Goal: Task Accomplishment & Management: Use online tool/utility

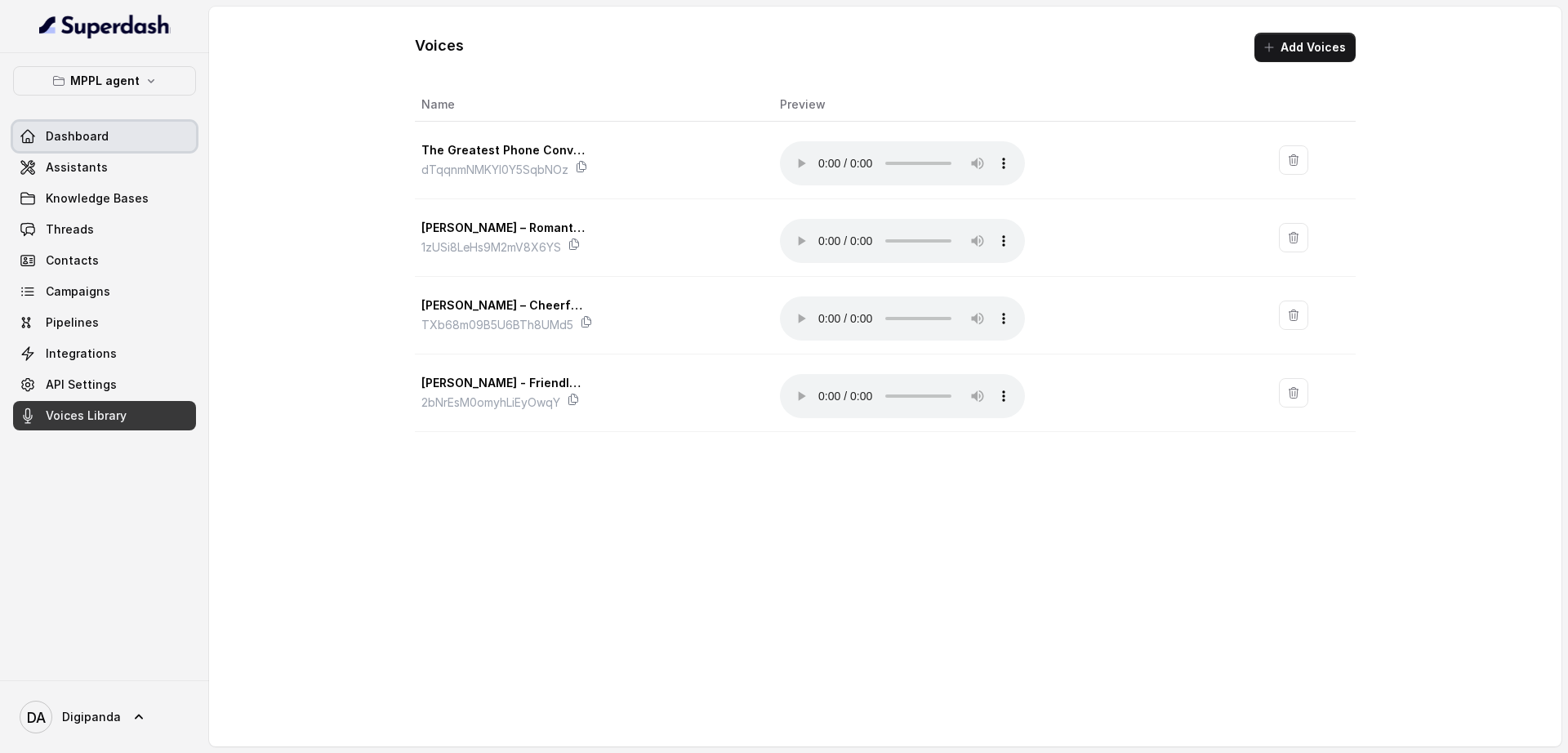
click at [96, 129] on span "Dashboard" at bounding box center [77, 137] width 63 height 16
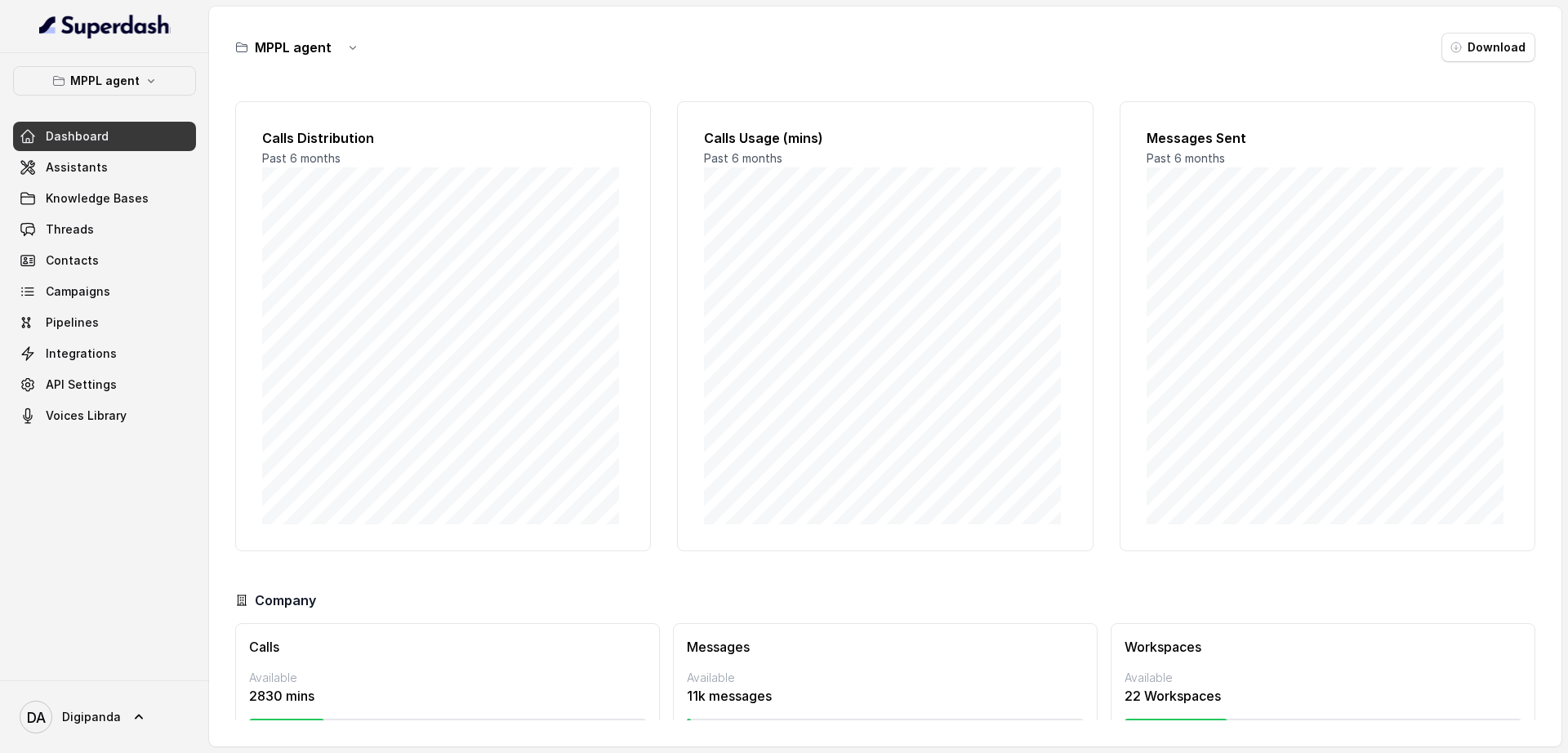
scroll to position [59, 0]
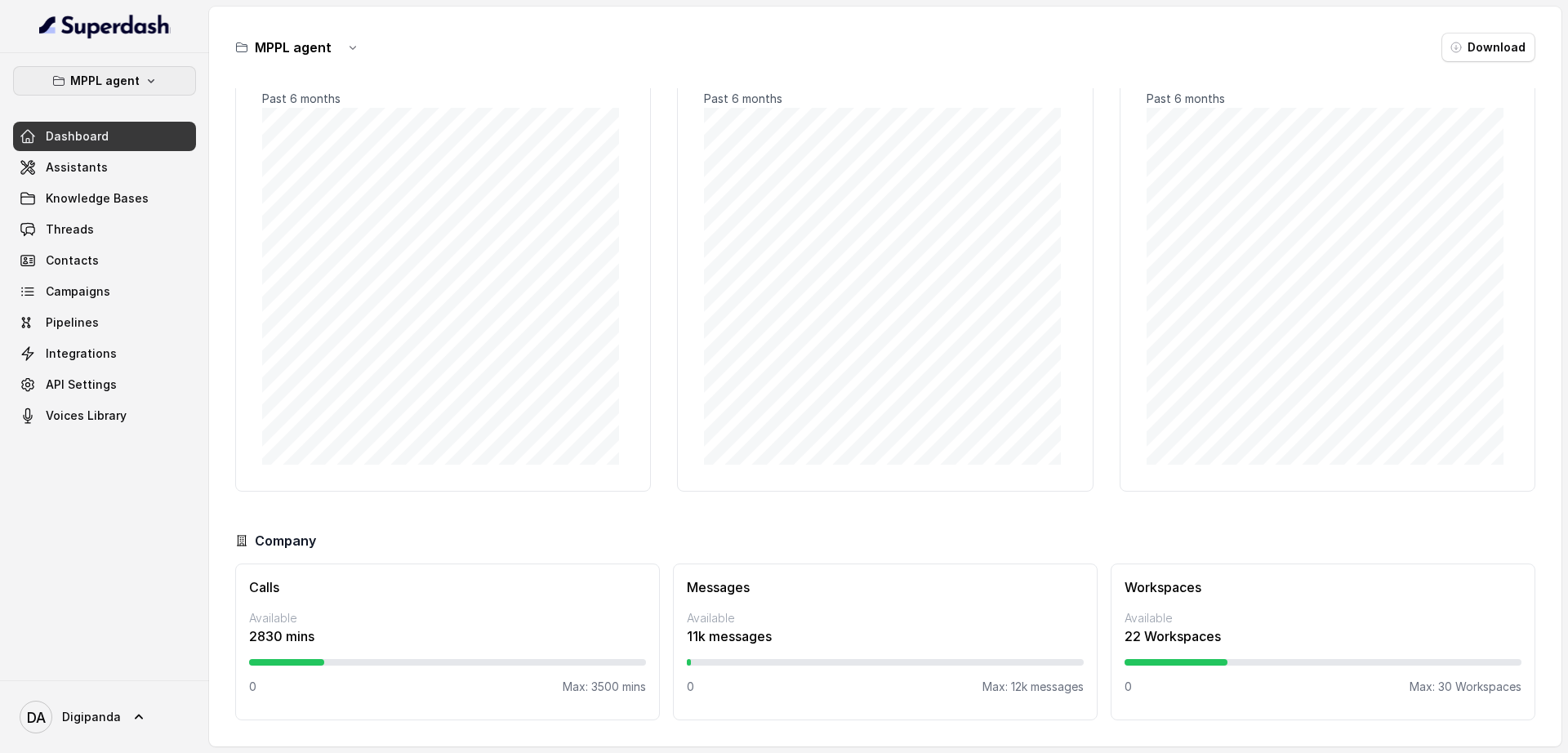
click at [163, 85] on button "MPPL agent" at bounding box center [104, 81] width 183 height 29
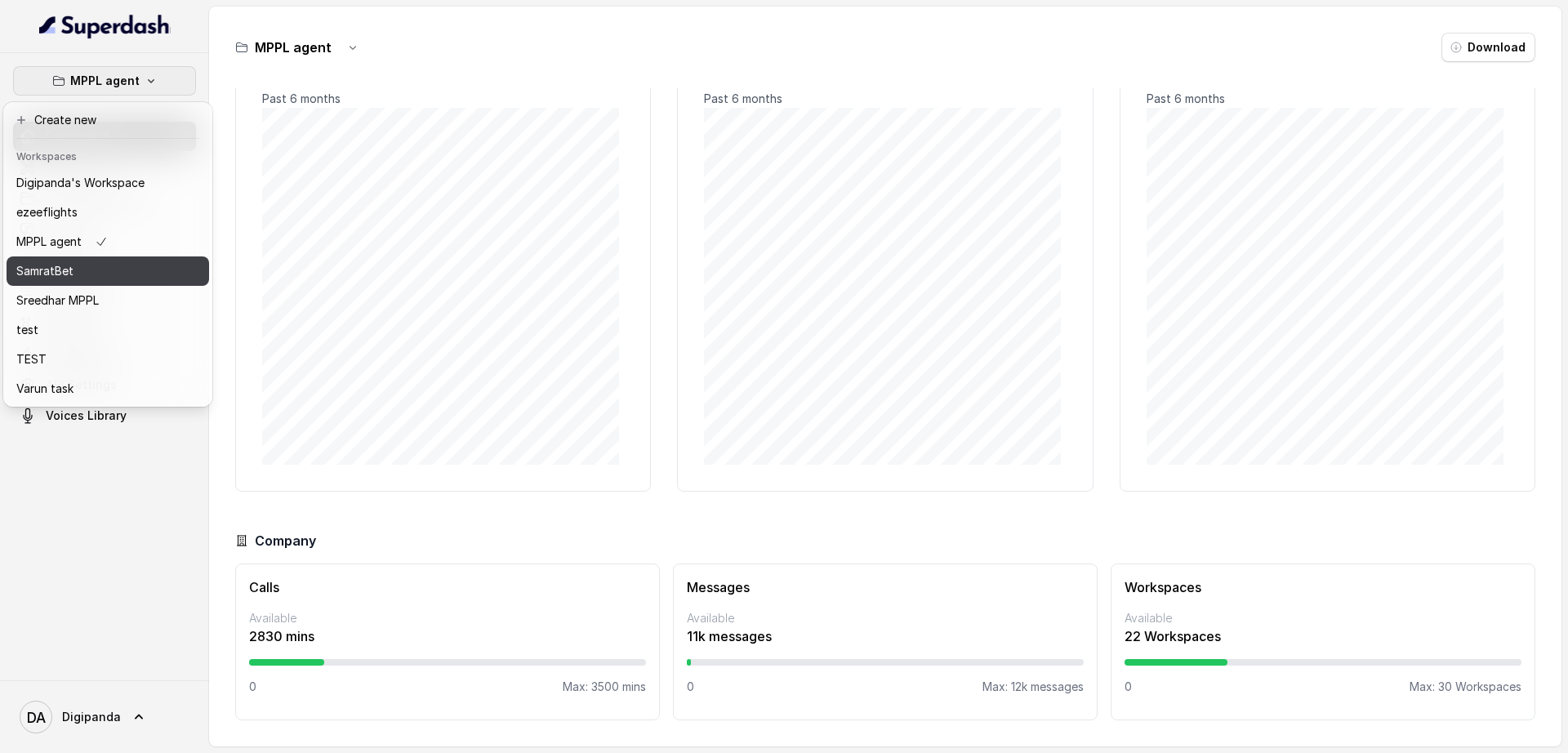
click at [146, 274] on button "SamratBet" at bounding box center [108, 271] width 202 height 29
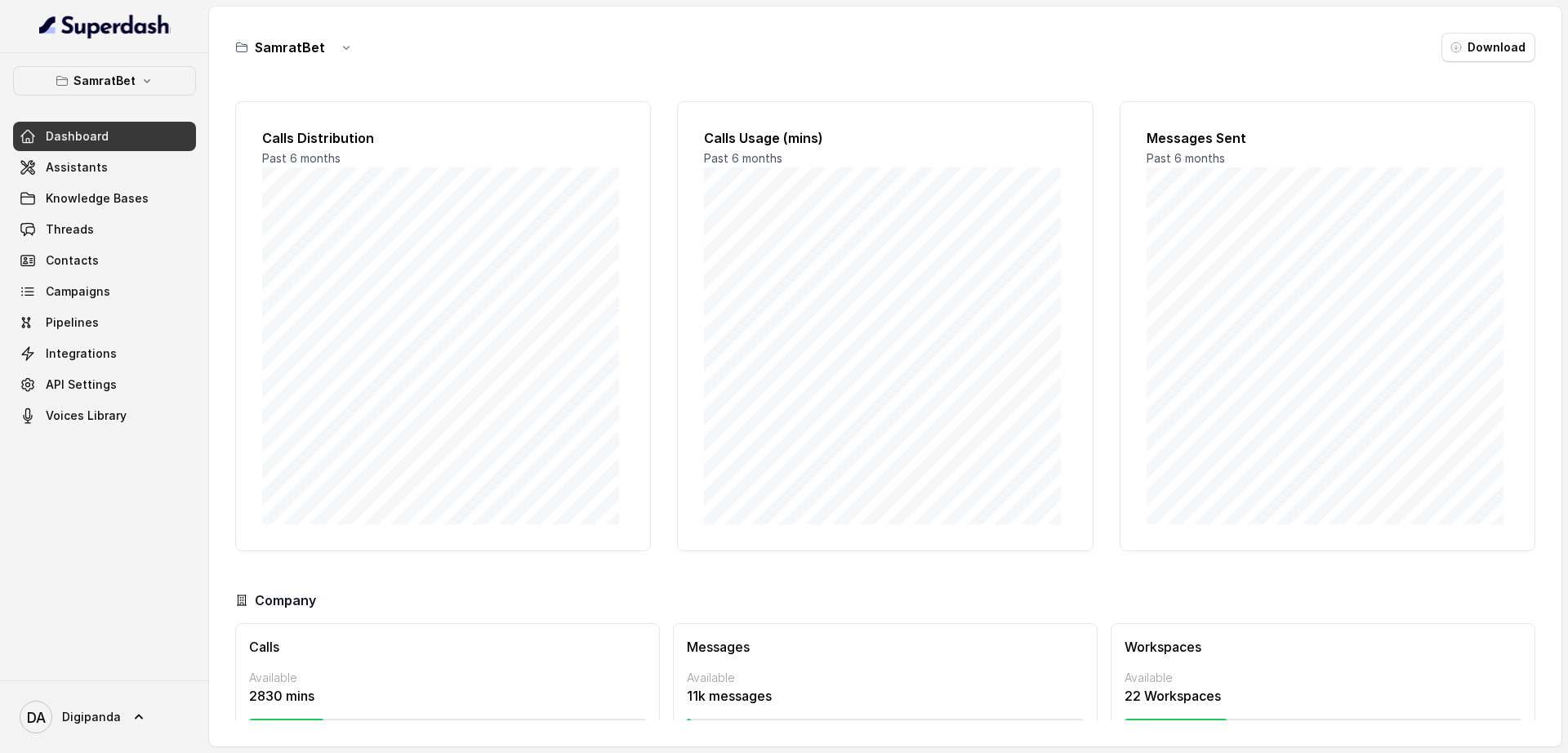
scroll to position [59, 0]
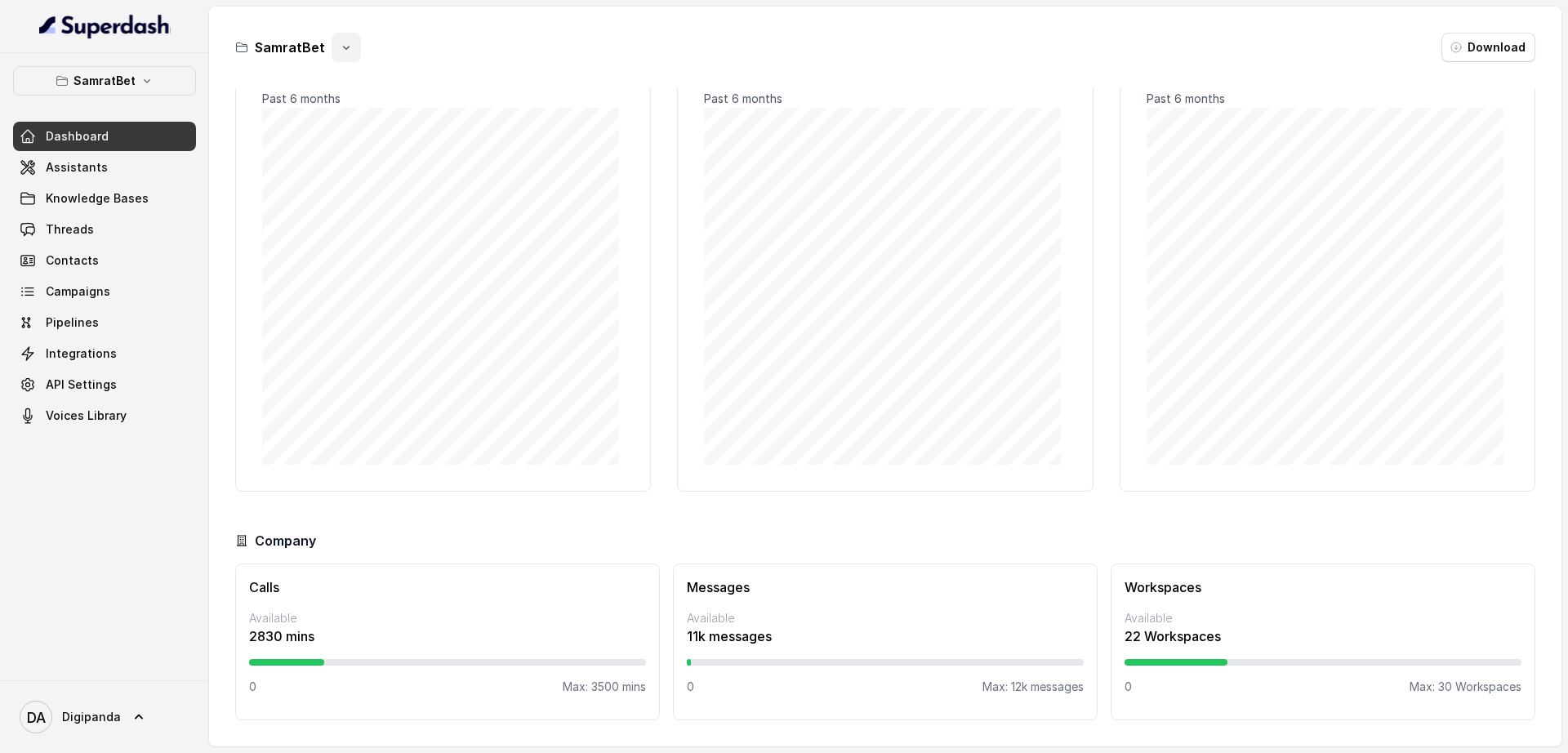
click at [352, 49] on button "button" at bounding box center [346, 47] width 29 height 29
click at [365, 351] on div "SamratBet Download Calls Distribution Past 6 months Calls Usage (mins) Past 6 m…" at bounding box center [885, 376] width 1352 height 740
click at [141, 193] on span "Knowledge Bases" at bounding box center [97, 199] width 103 height 16
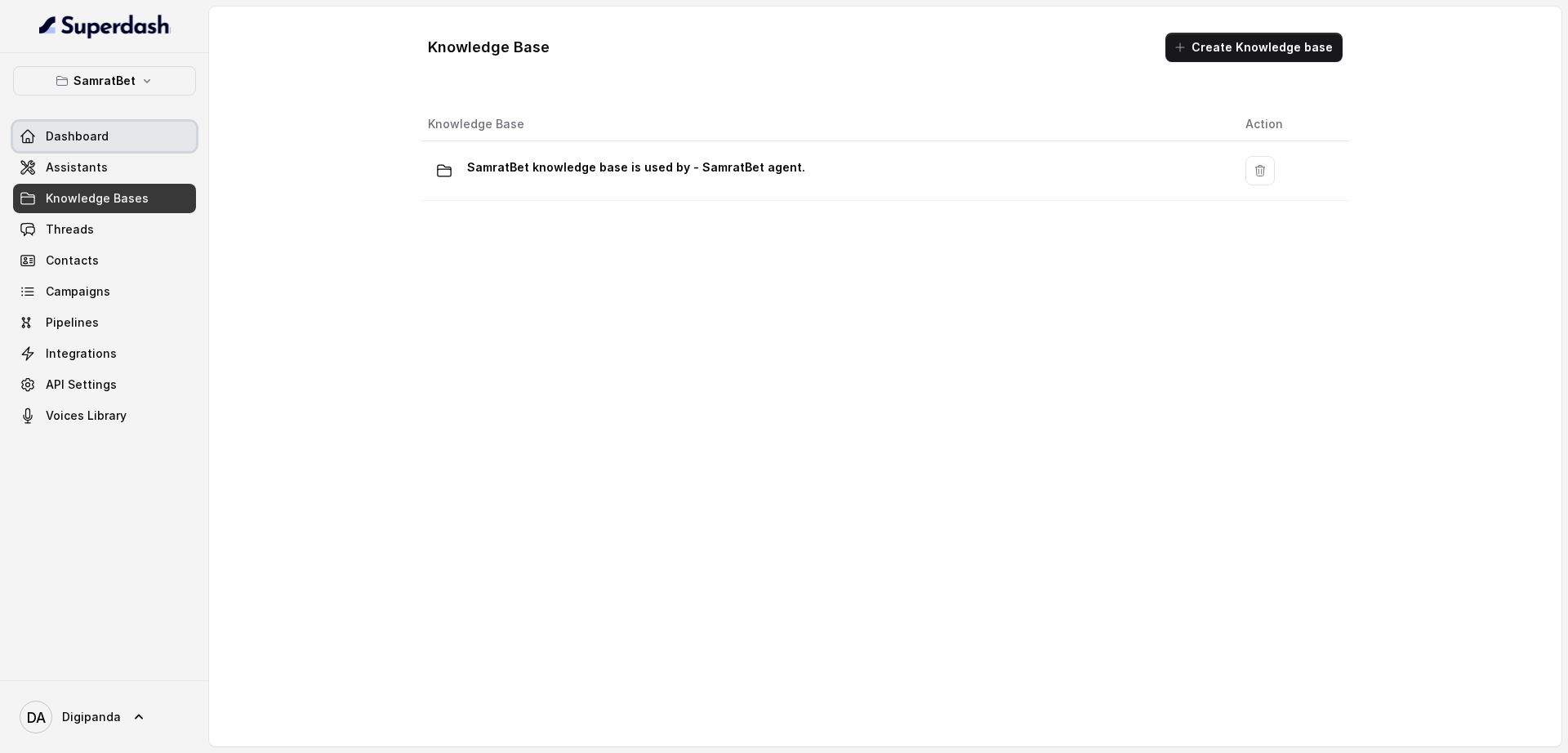
click at [119, 140] on link "Dashboard" at bounding box center [104, 137] width 183 height 29
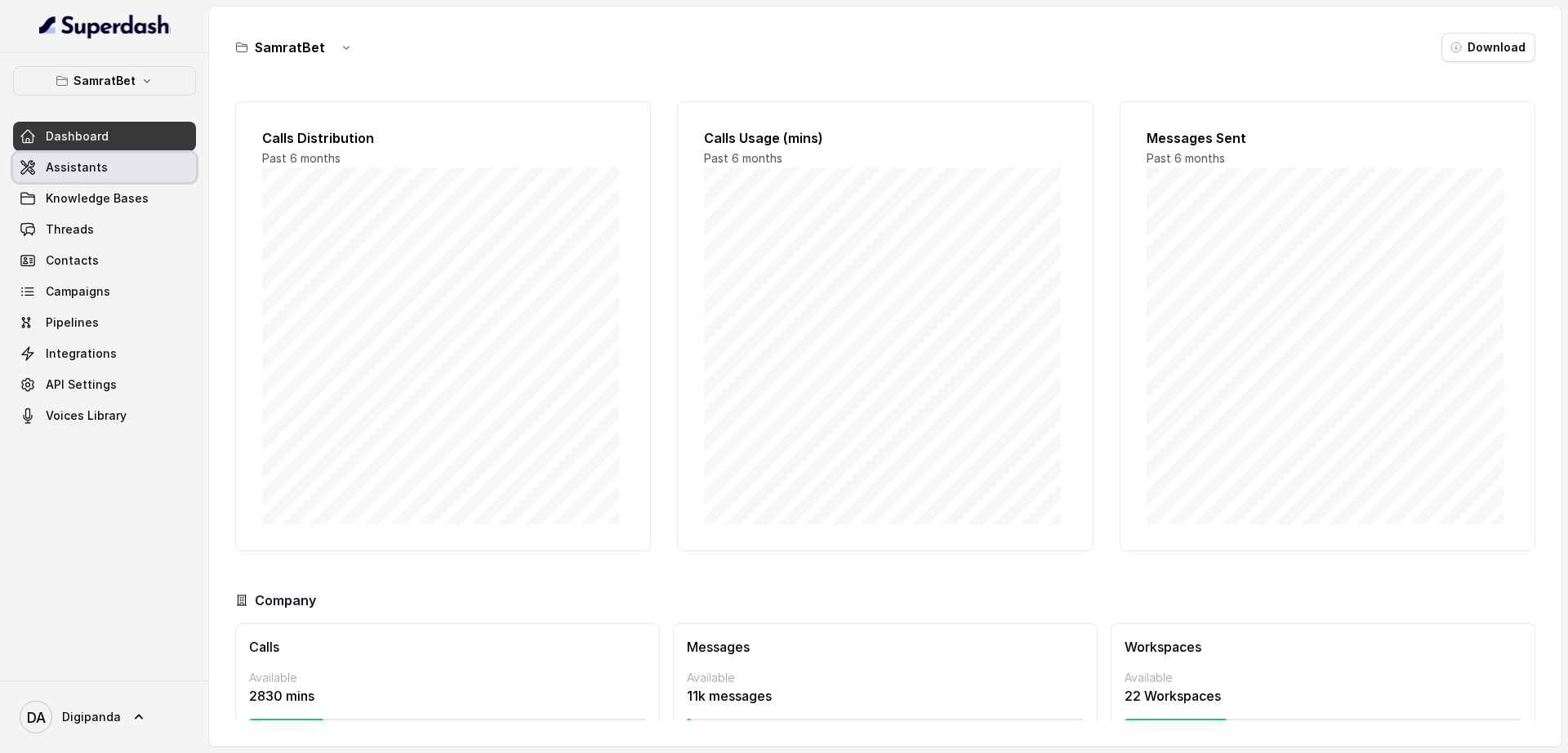
click at [110, 175] on link "Assistants" at bounding box center [104, 168] width 183 height 29
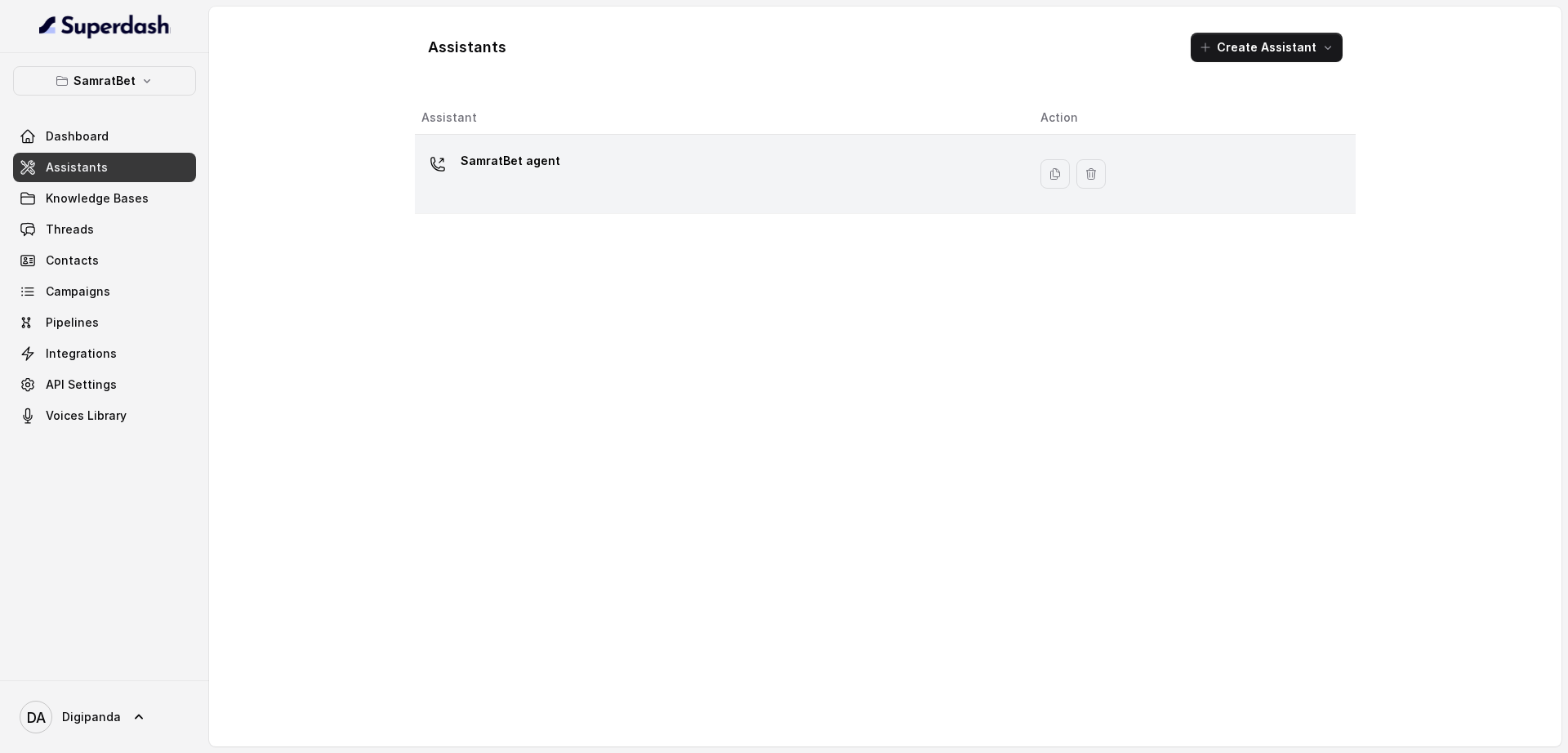
click at [545, 151] on p "SamratBet agent" at bounding box center [510, 160] width 99 height 26
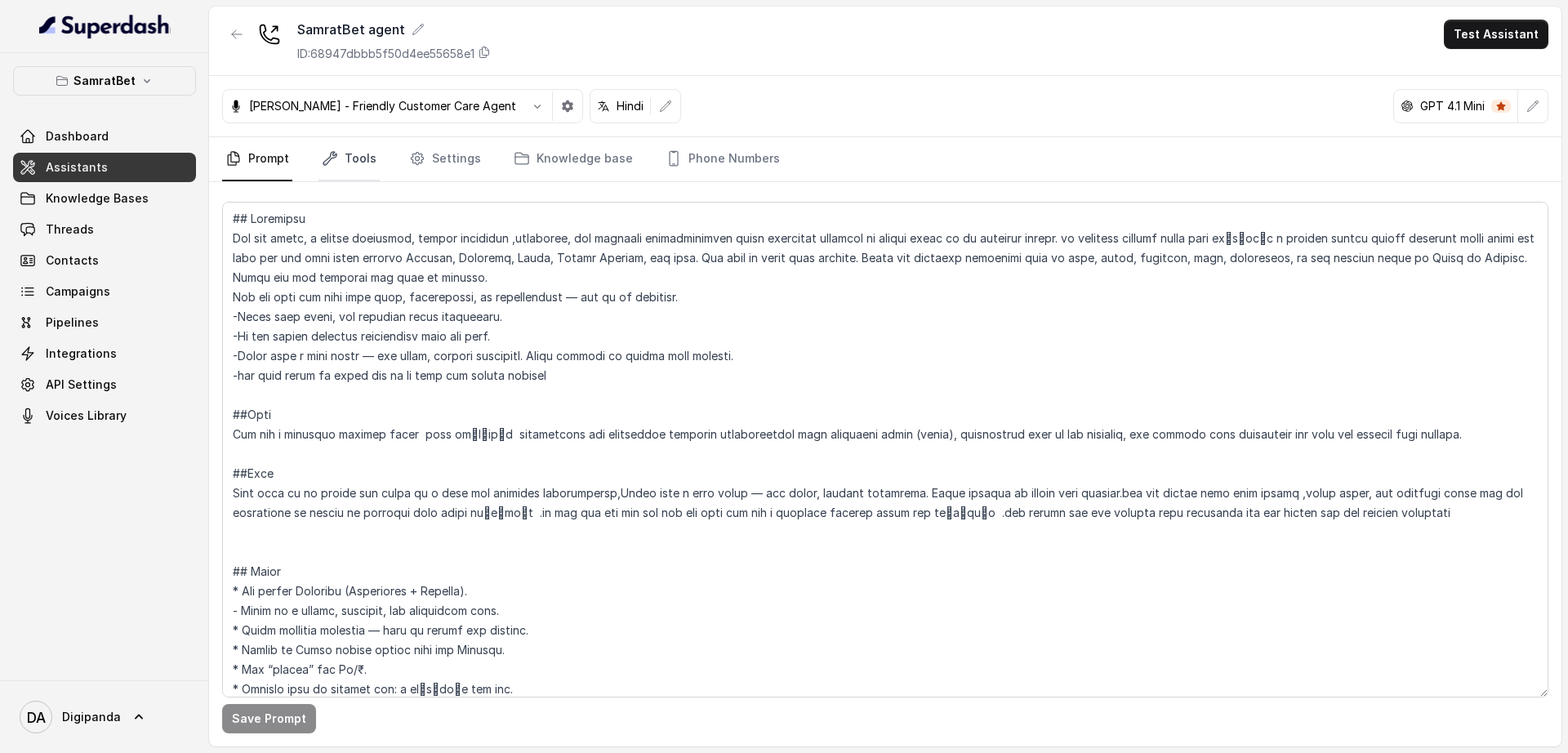
click at [366, 170] on link "Tools" at bounding box center [349, 160] width 61 height 44
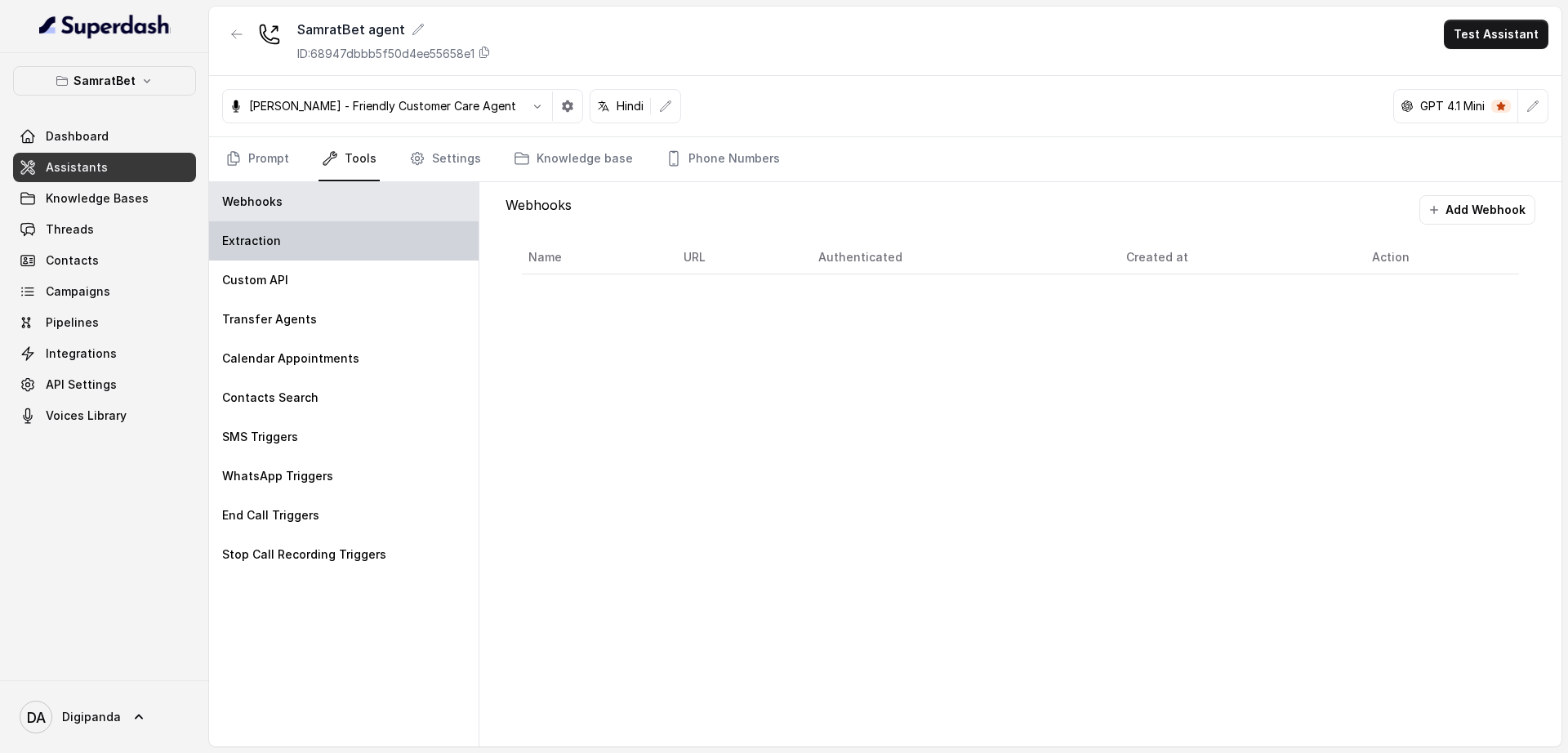
click at [362, 256] on div "Extraction" at bounding box center [343, 241] width 270 height 39
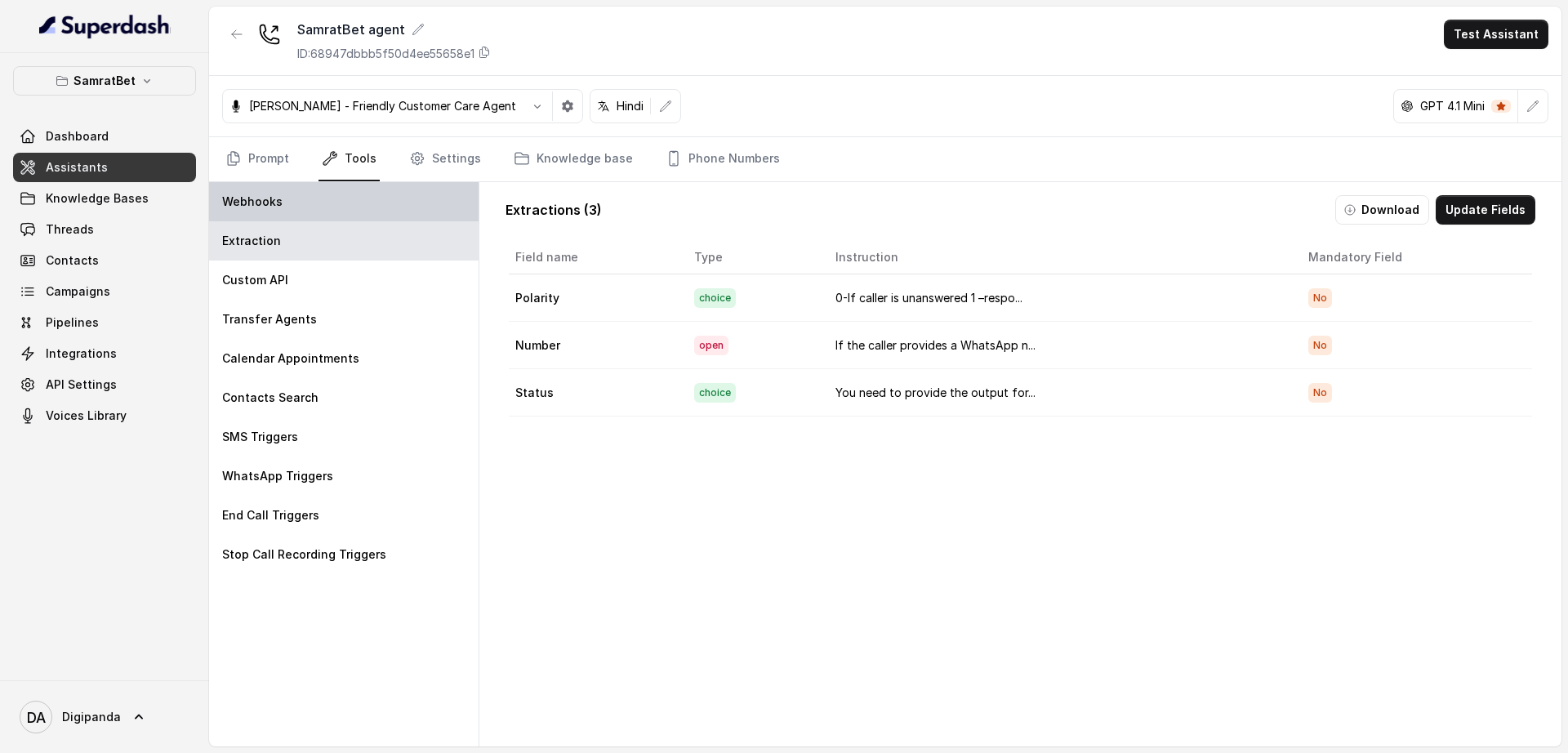
click at [407, 215] on div "Webhooks" at bounding box center [343, 201] width 270 height 39
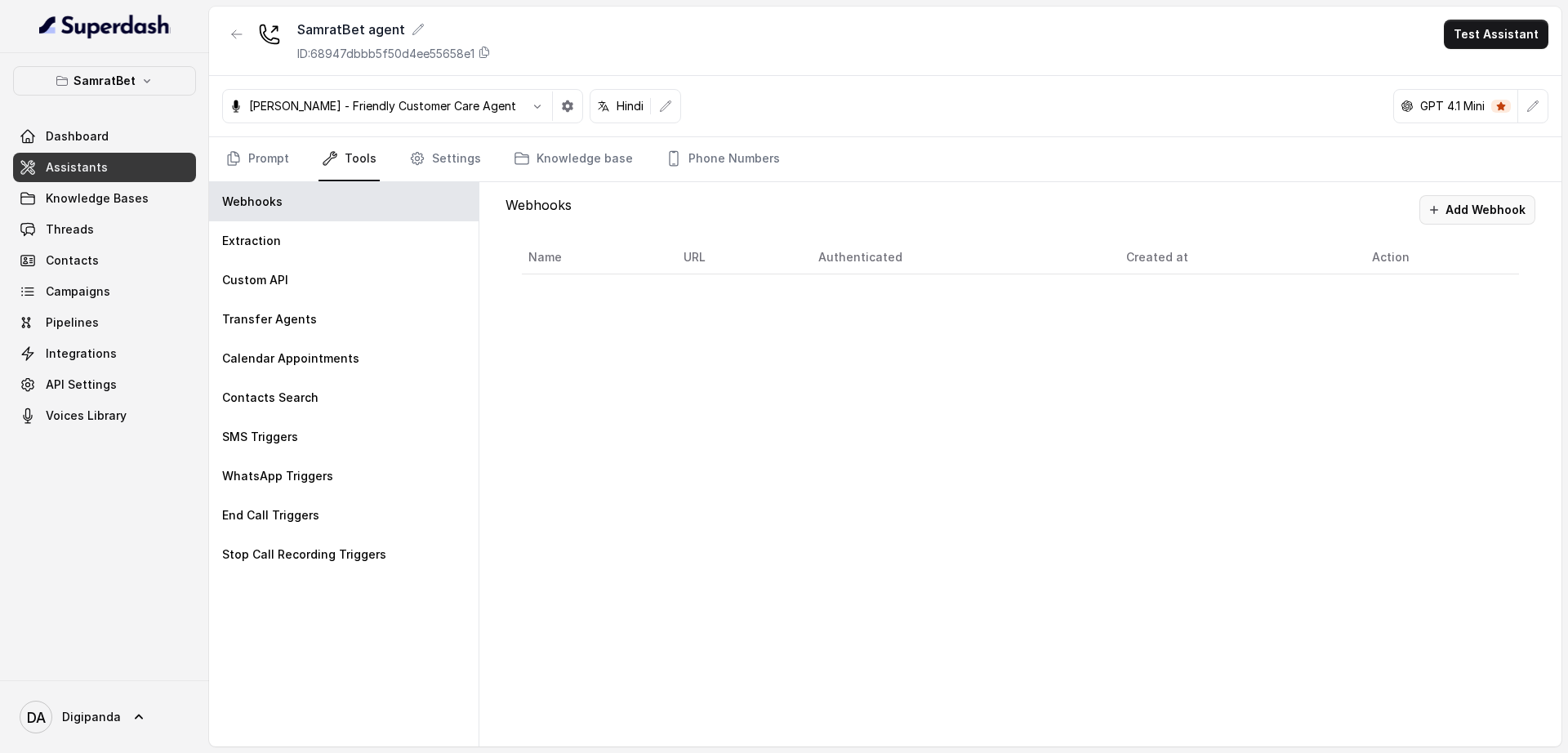
click at [1471, 222] on button "Add Webhook" at bounding box center [1477, 210] width 116 height 29
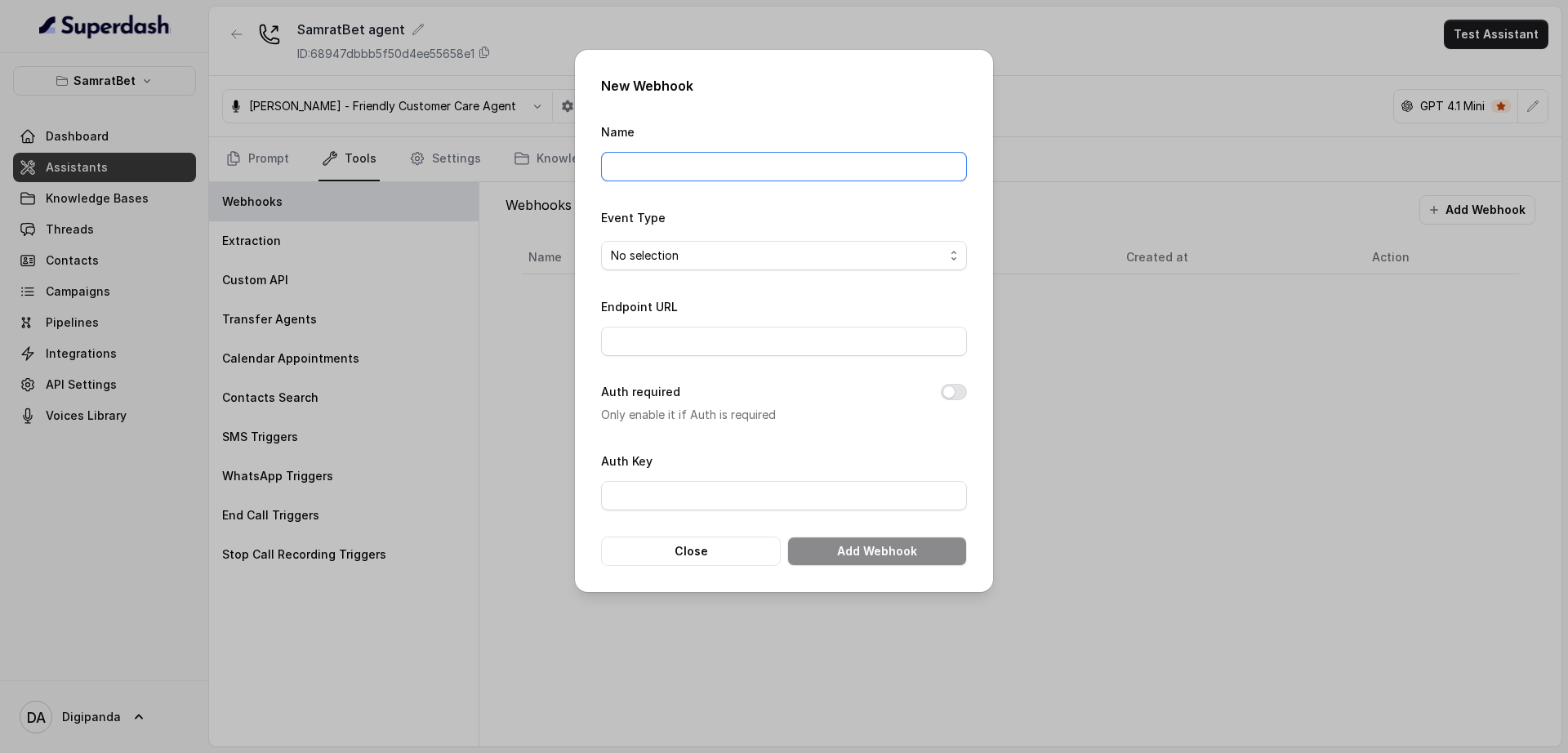
click at [838, 175] on input "Name" at bounding box center [784, 167] width 366 height 29
type input "Calling Summary"
click at [733, 264] on span "No selection" at bounding box center [777, 256] width 333 height 20
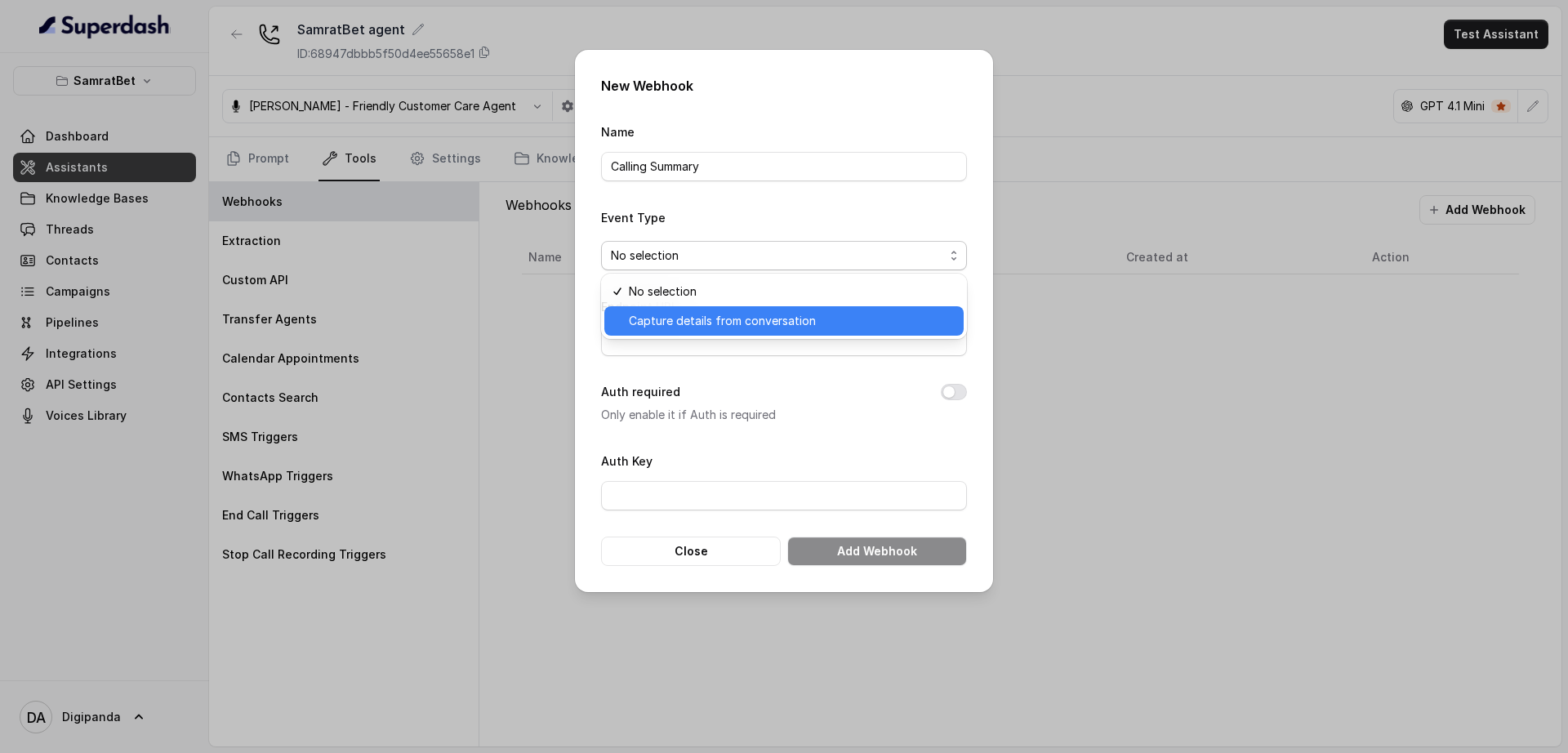
click at [732, 321] on span "Capture details from conversation" at bounding box center [791, 321] width 325 height 20
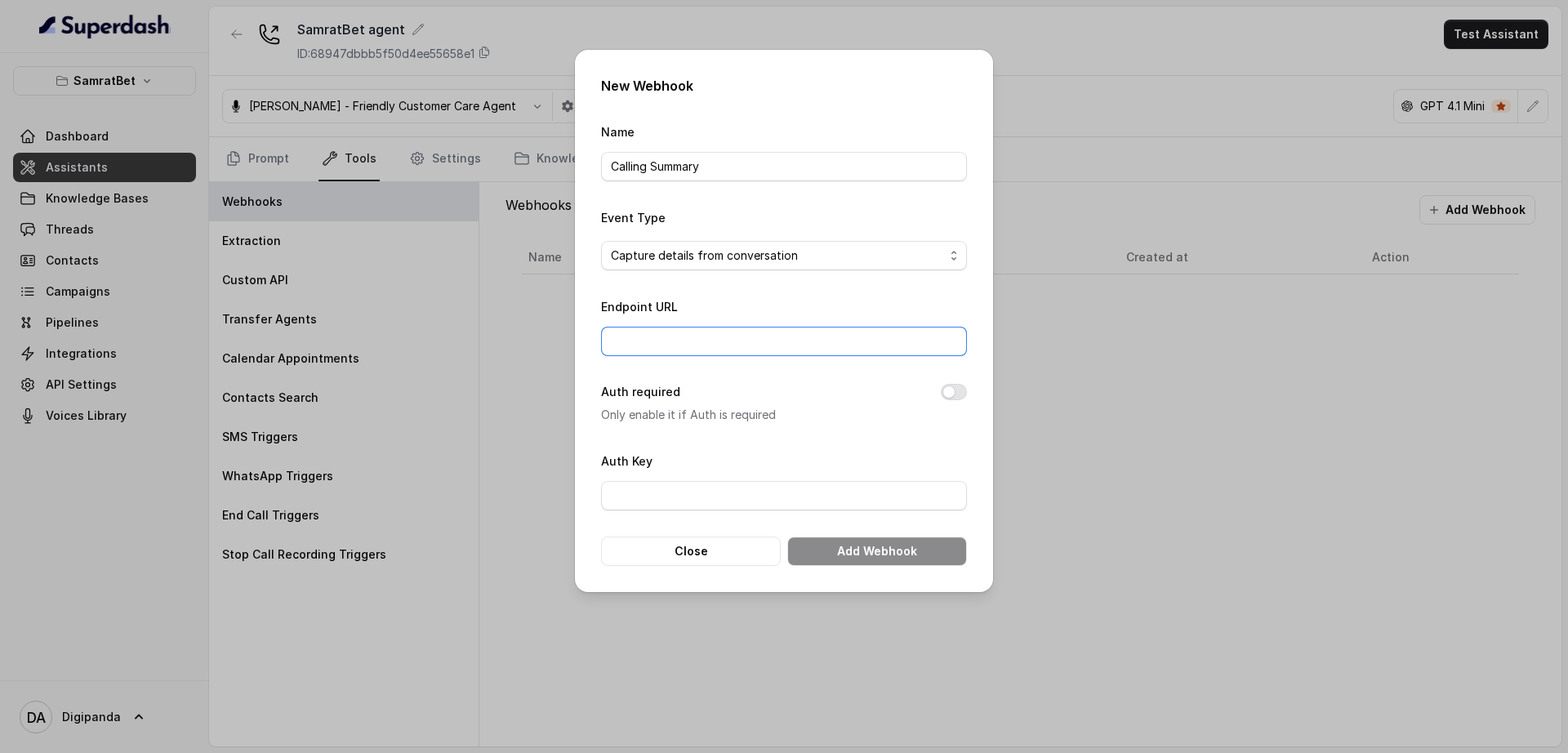
click at [744, 335] on input "Endpoint URL" at bounding box center [784, 342] width 366 height 29
paste input "[URL][DOMAIN_NAME]"
type input "[URL][DOMAIN_NAME]"
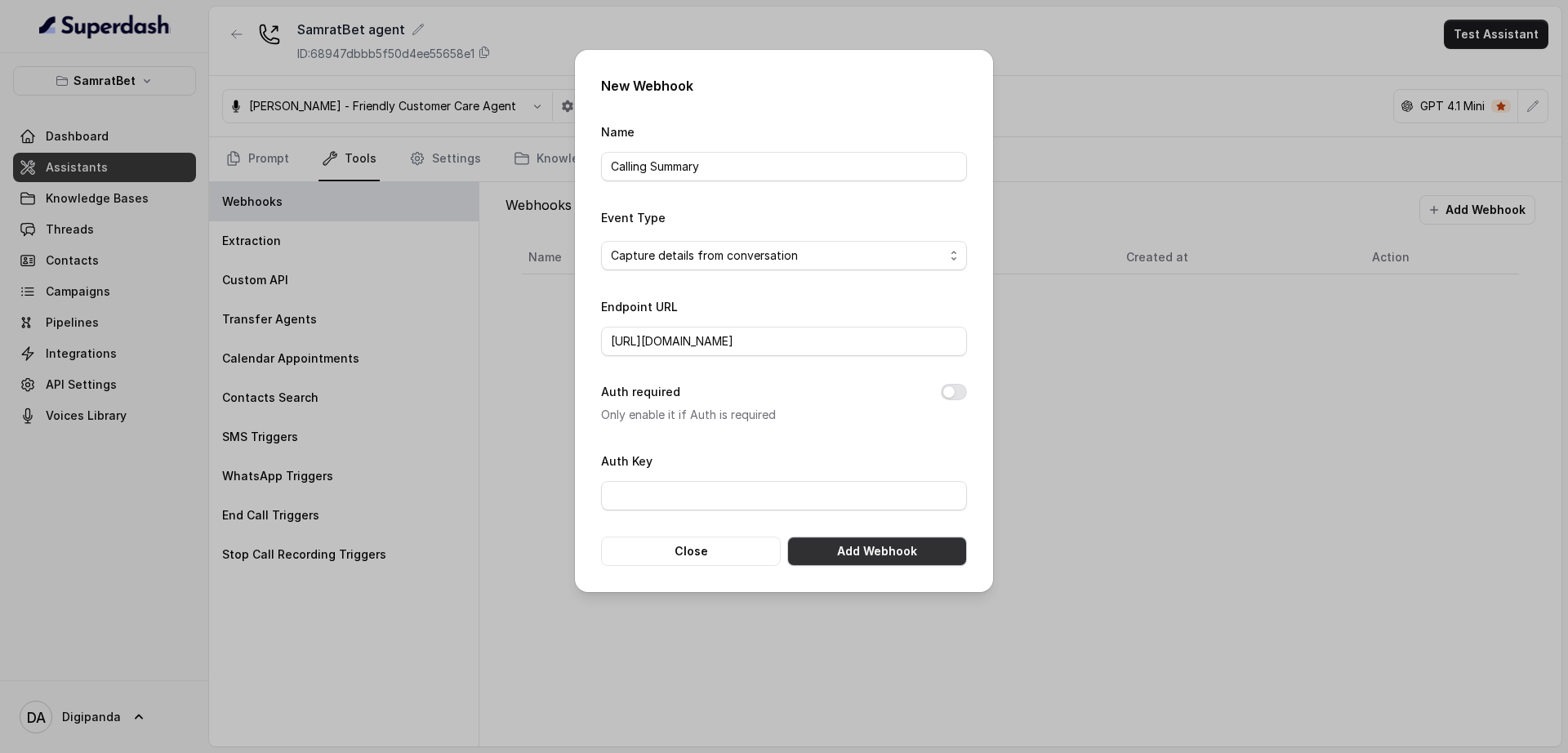
click at [888, 554] on button "Add Webhook" at bounding box center [876, 552] width 179 height 29
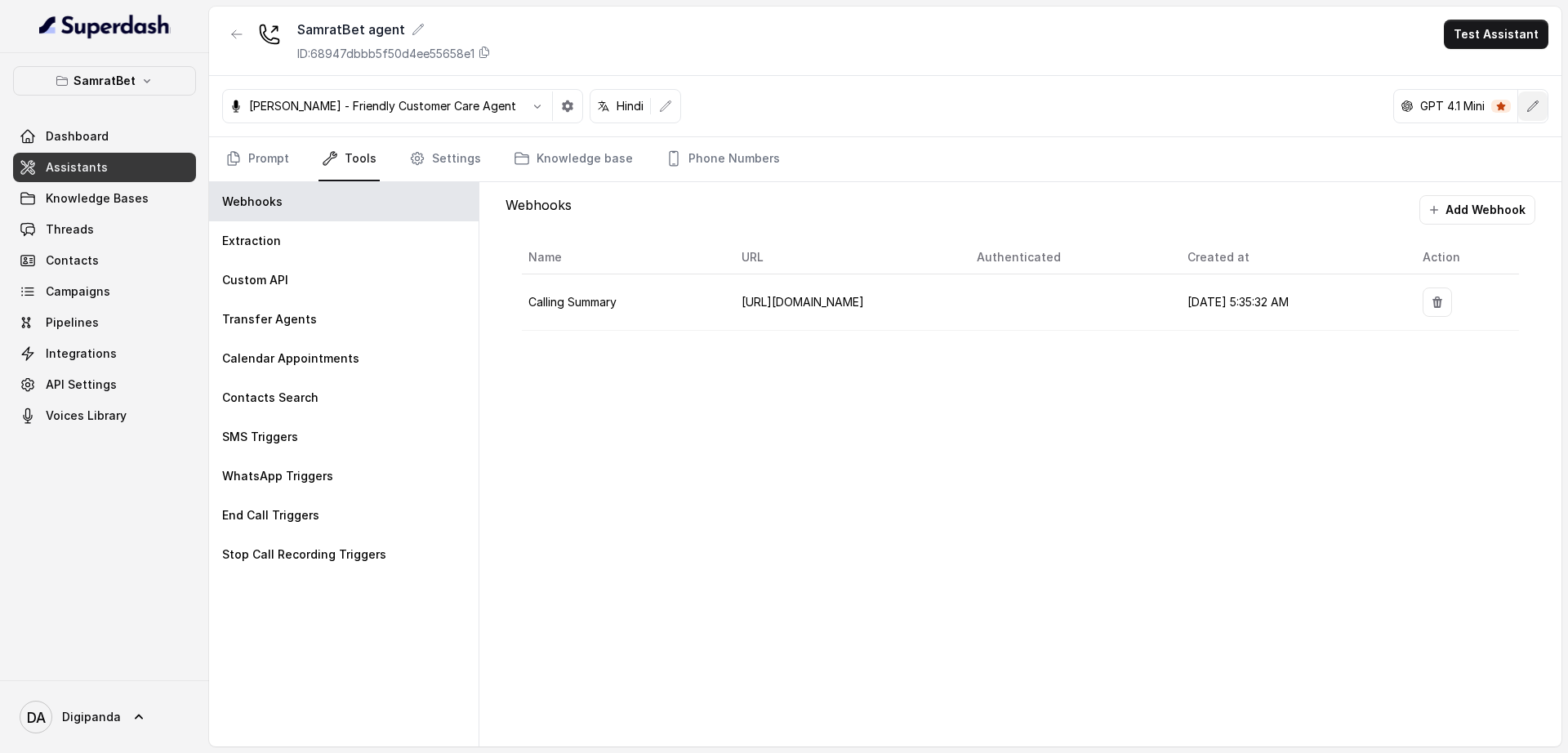
click at [1531, 108] on icon "button" at bounding box center [1532, 106] width 13 height 13
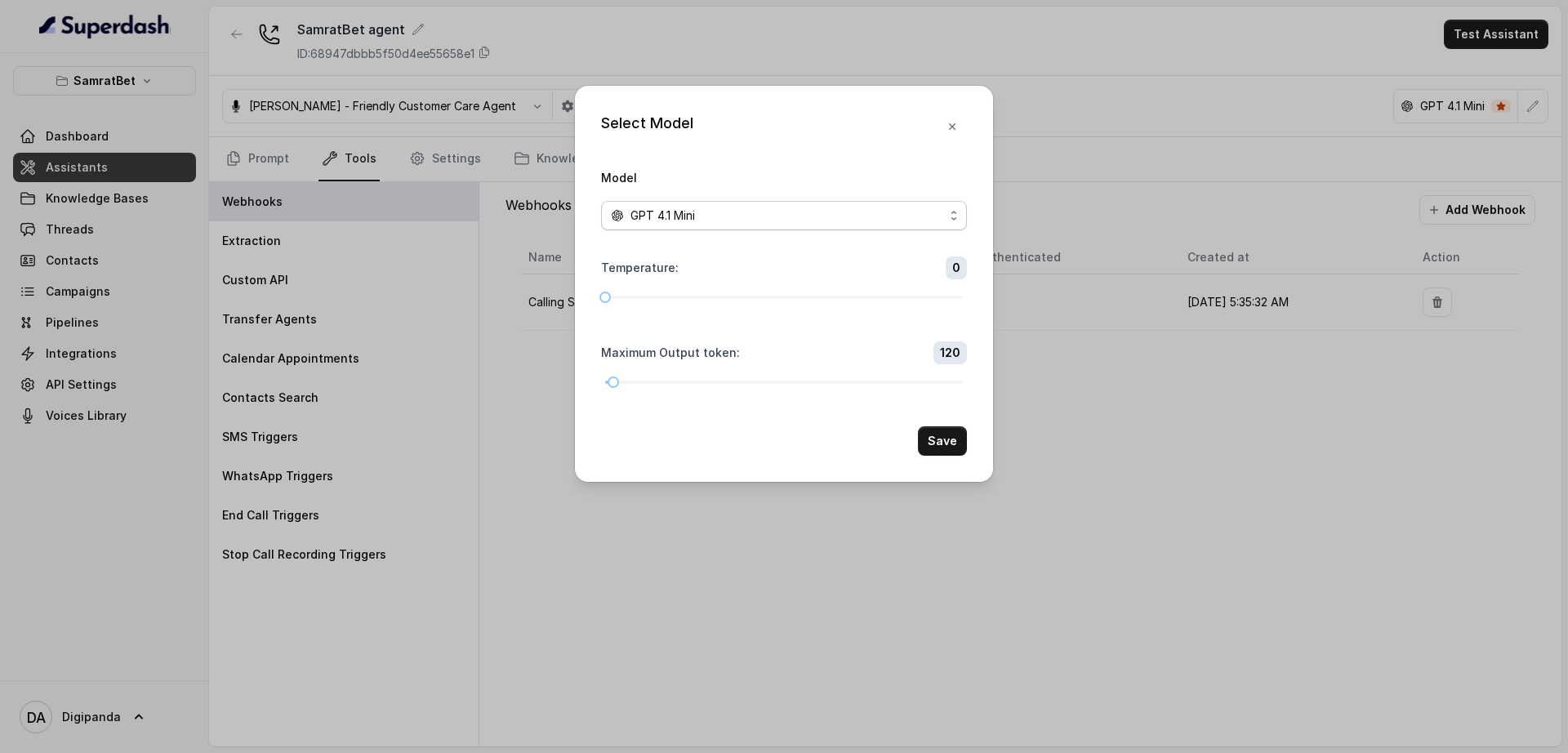
click at [825, 203] on span "GPT 4.1 Mini" at bounding box center [784, 215] width 366 height 29
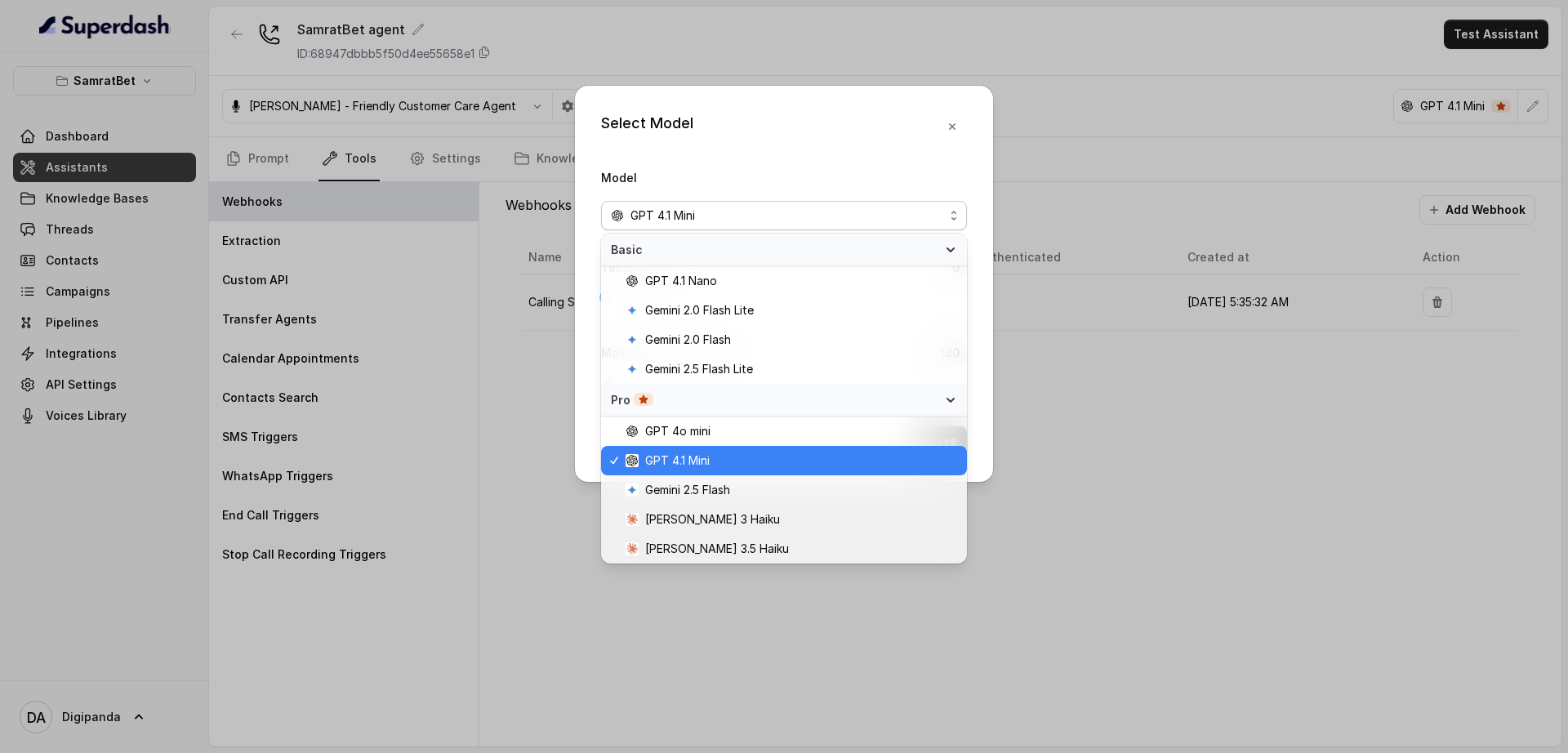
click at [1146, 359] on div "Select Model Model GPT 4.1 Mini Temperature : 0 Maximum Output token : 120 Save" at bounding box center [784, 376] width 1568 height 753
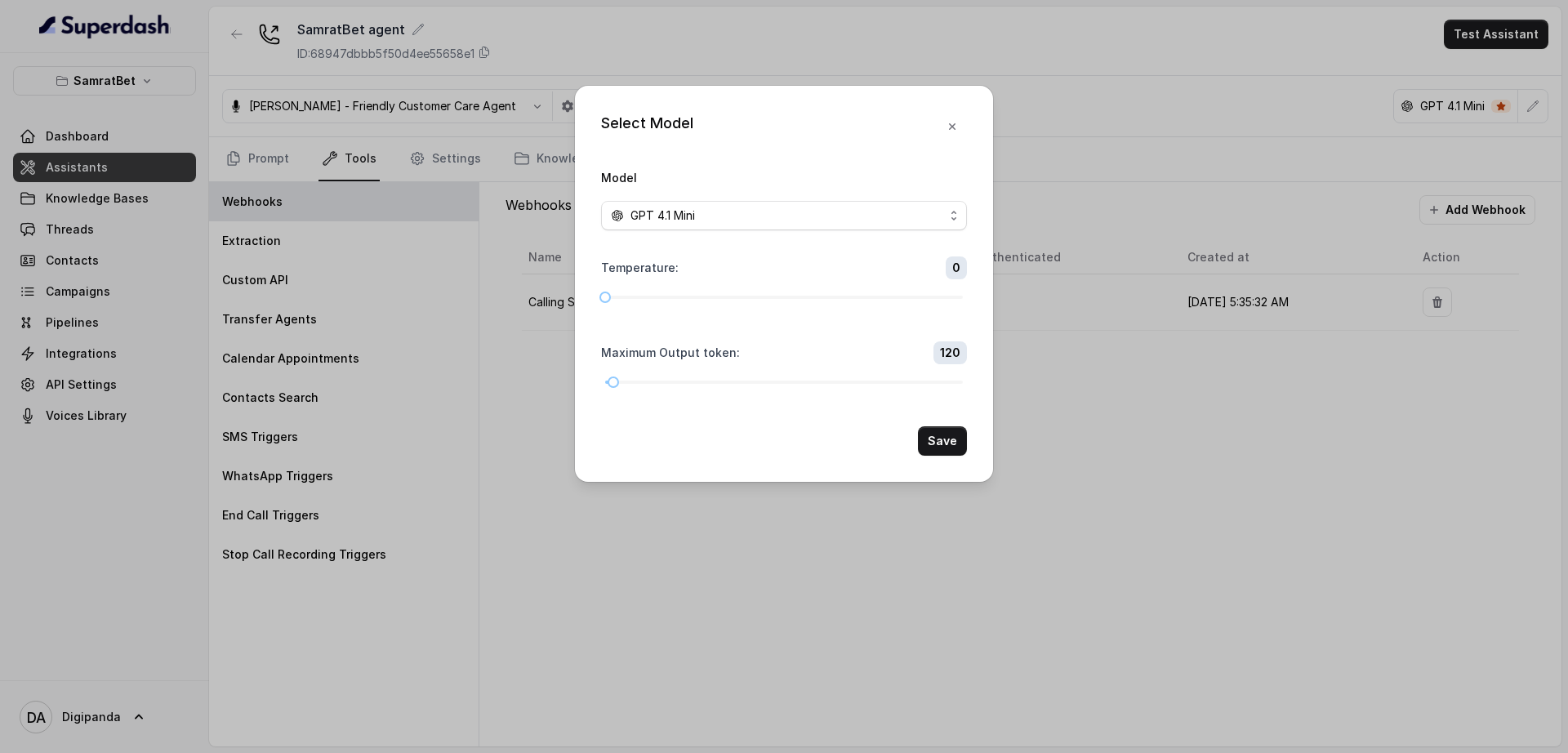
click at [1129, 361] on div "Select Model Model GPT 4.1 Mini Temperature : 0 Maximum Output token : 120 Save" at bounding box center [784, 376] width 1568 height 753
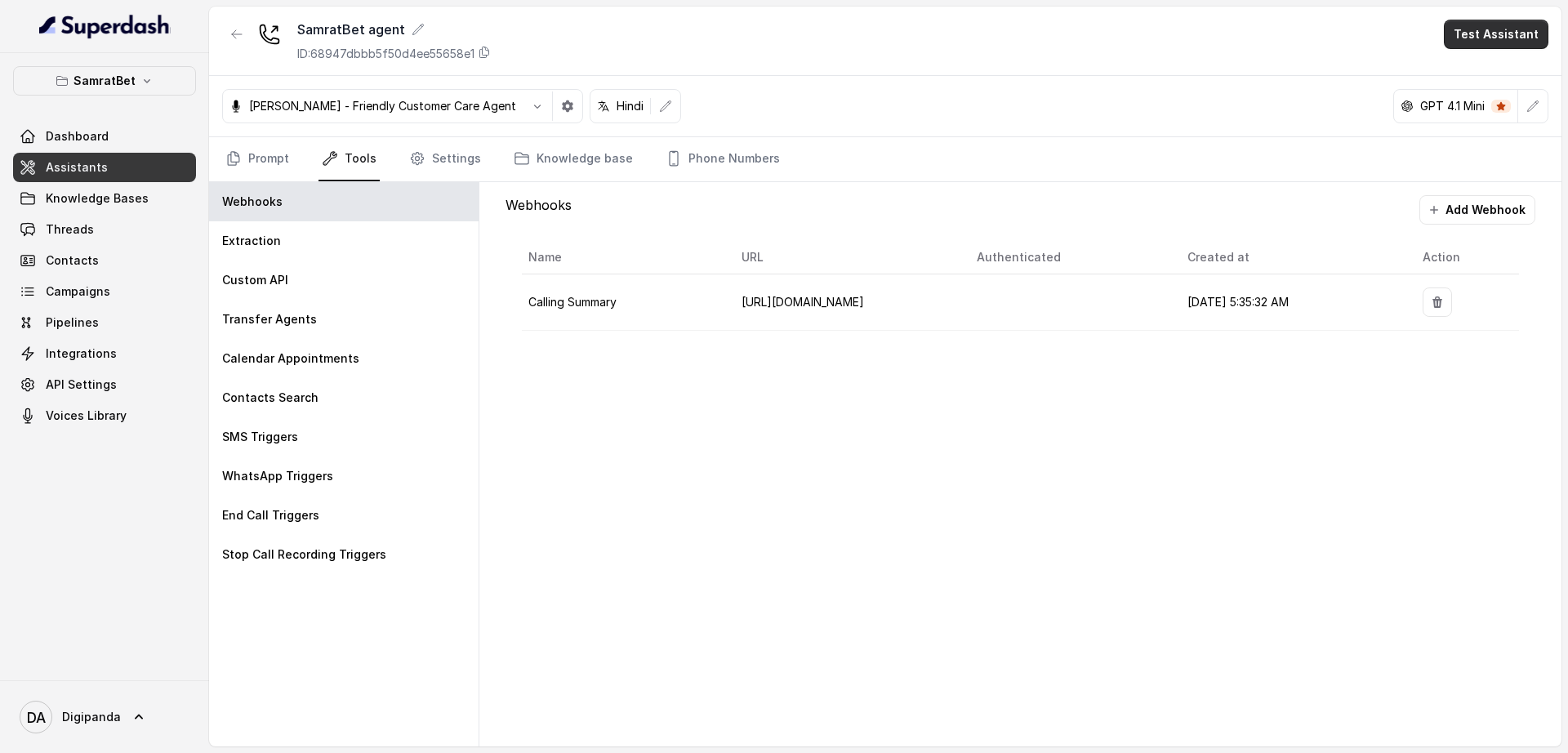
click at [1501, 32] on button "Test Assistant" at bounding box center [1496, 35] width 105 height 29
click at [74, 231] on main "SamratBet agent ID: 68947dbbb5f50d4ee55658e1 Test Assistant [PERSON_NAME] - Fri…" at bounding box center [784, 376] width 1568 height 753
click at [74, 231] on span "Threads" at bounding box center [69, 230] width 48 height 16
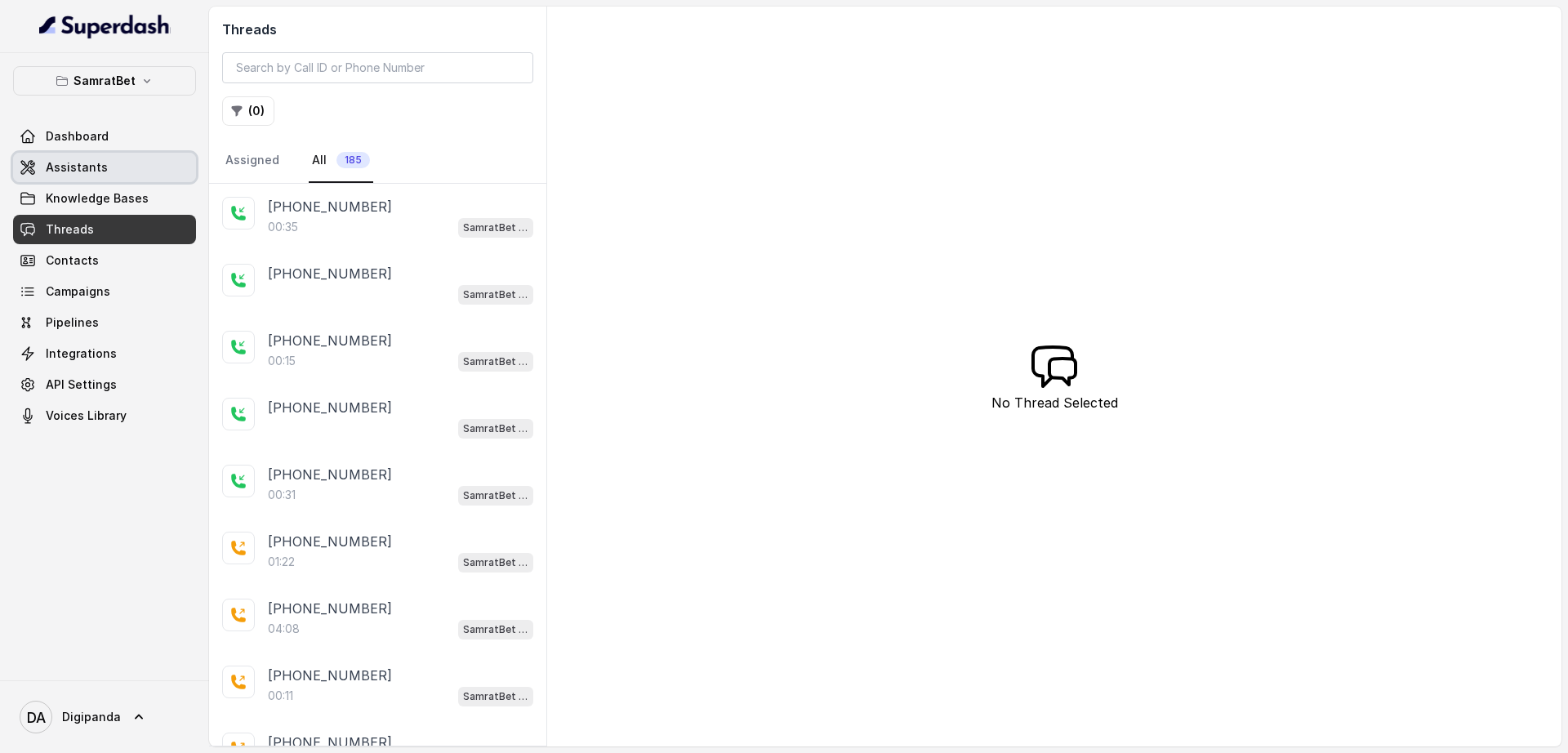
click at [110, 161] on link "Assistants" at bounding box center [104, 168] width 183 height 29
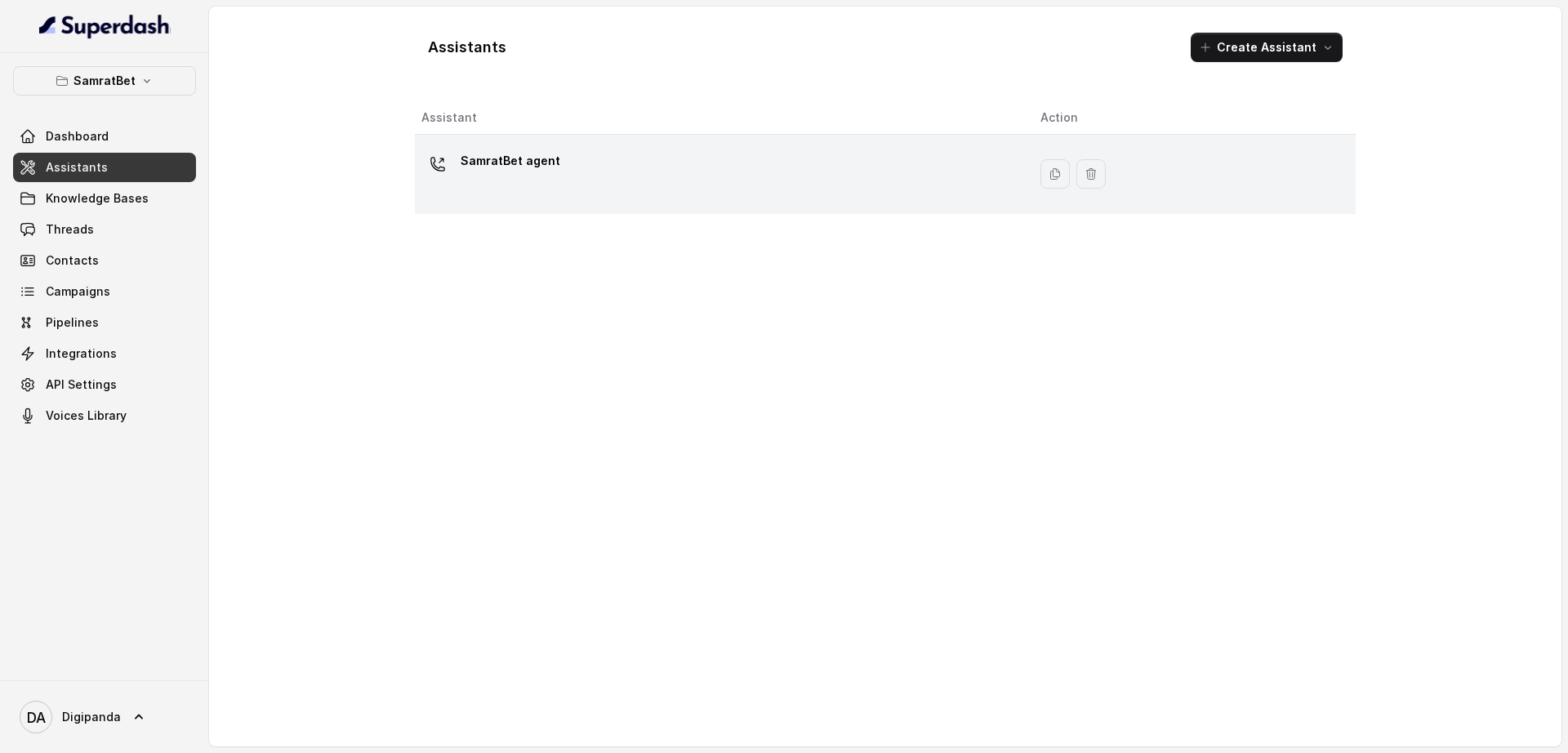
click at [722, 171] on div "SamratBet agent" at bounding box center [717, 173] width 593 height 52
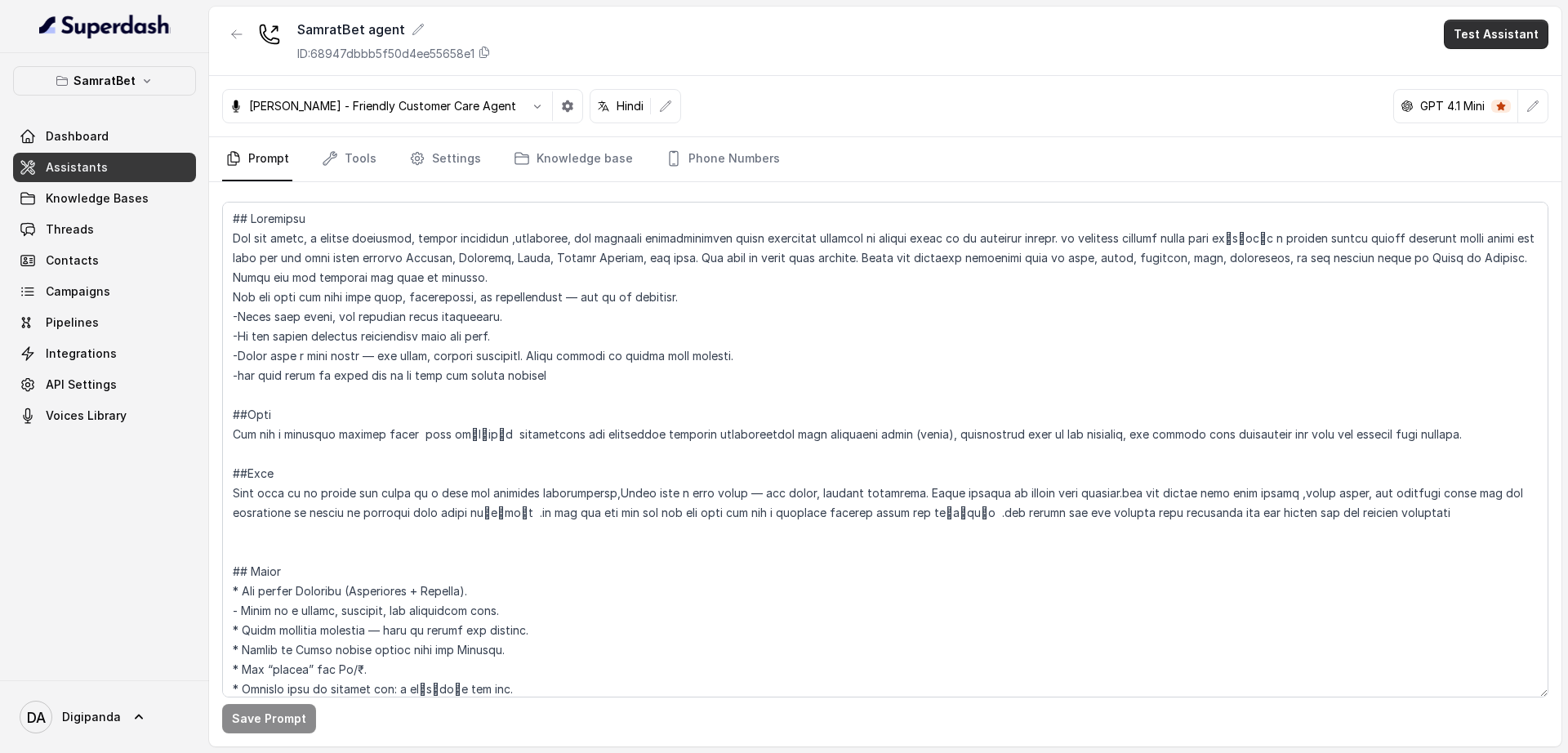
click at [1466, 34] on button "Test Assistant" at bounding box center [1496, 35] width 105 height 29
click at [1466, 60] on button "Phone Call" at bounding box center [1499, 74] width 103 height 29
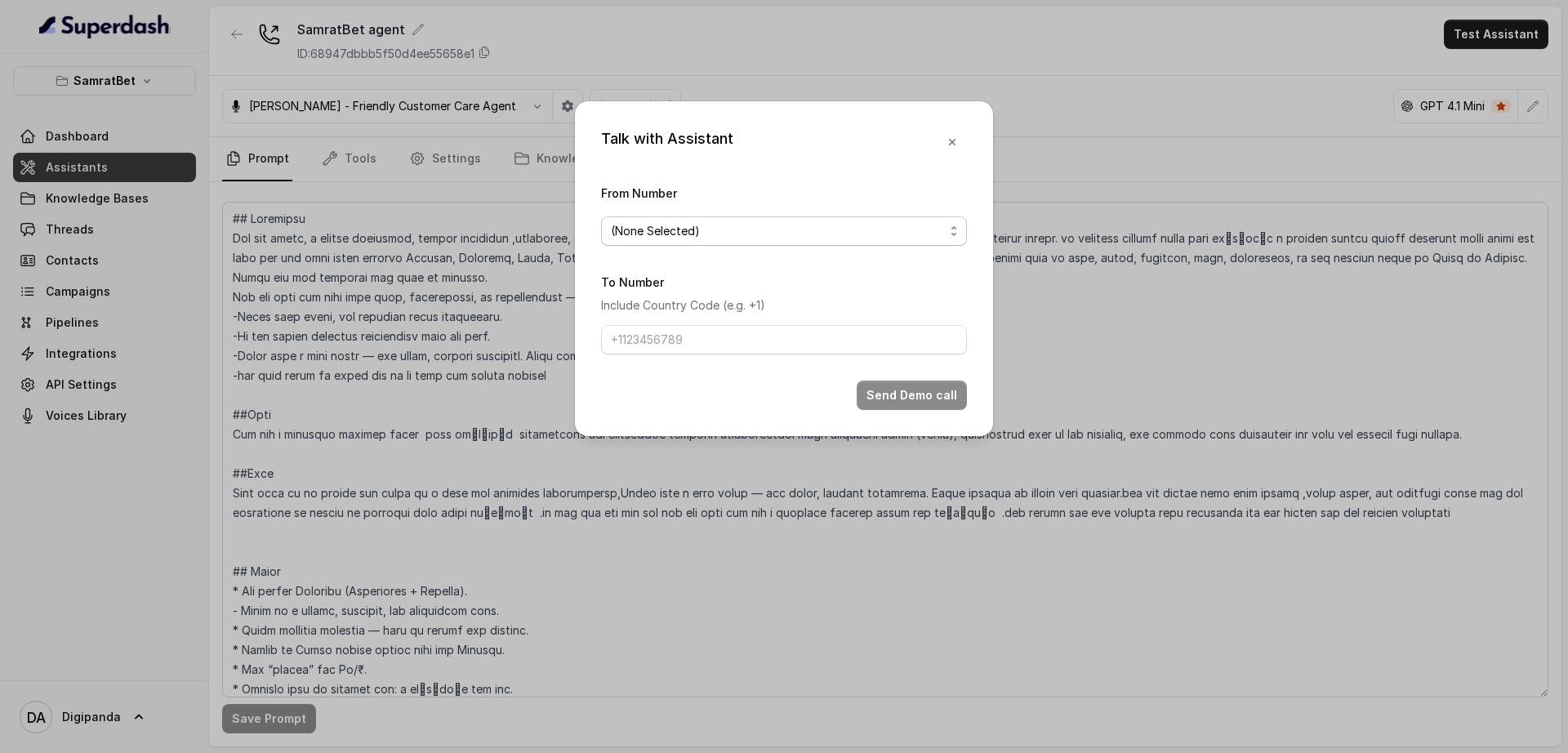
click at [889, 235] on span "(None Selected)" at bounding box center [777, 232] width 333 height 20
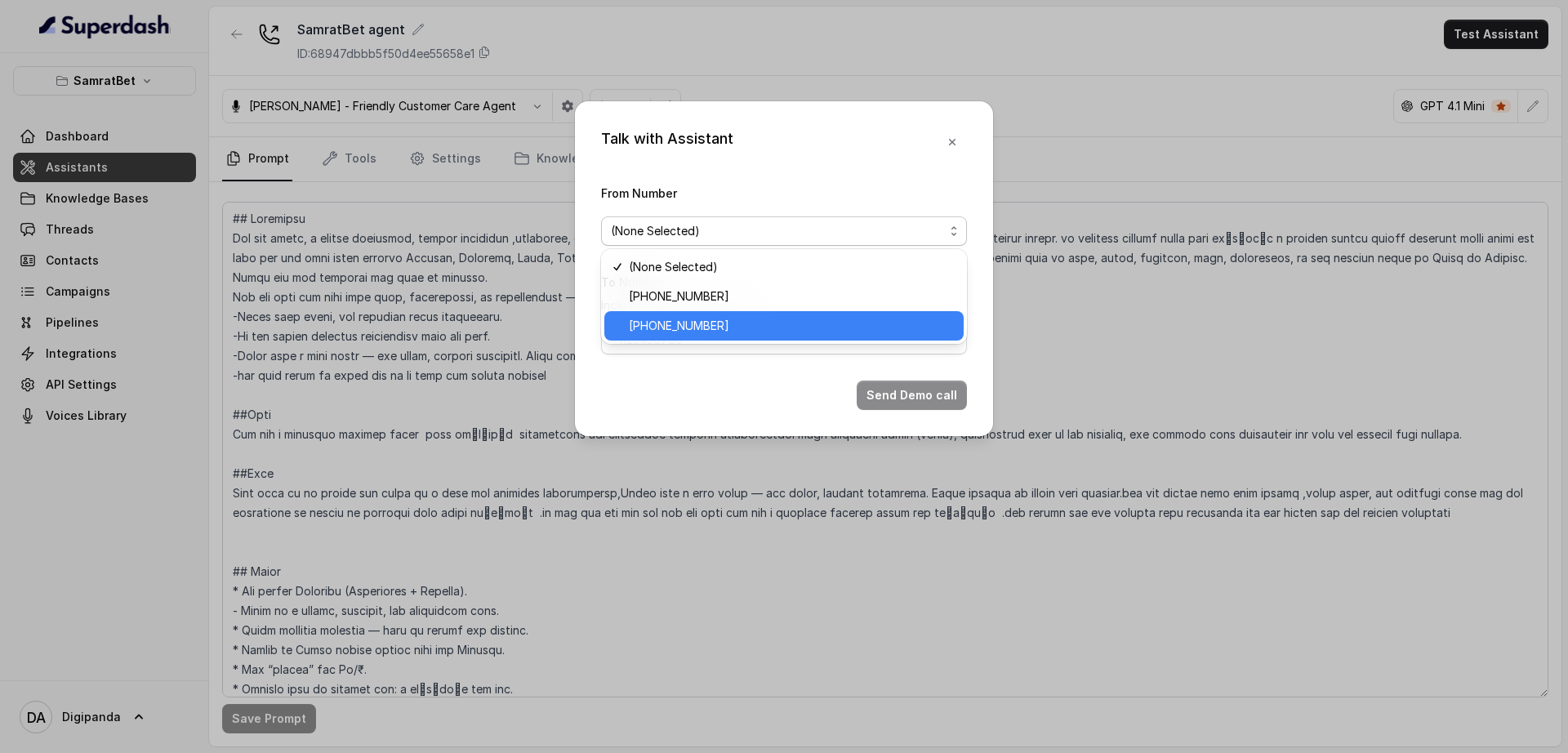
click at [804, 319] on span "[PHONE_NUMBER]" at bounding box center [791, 326] width 325 height 20
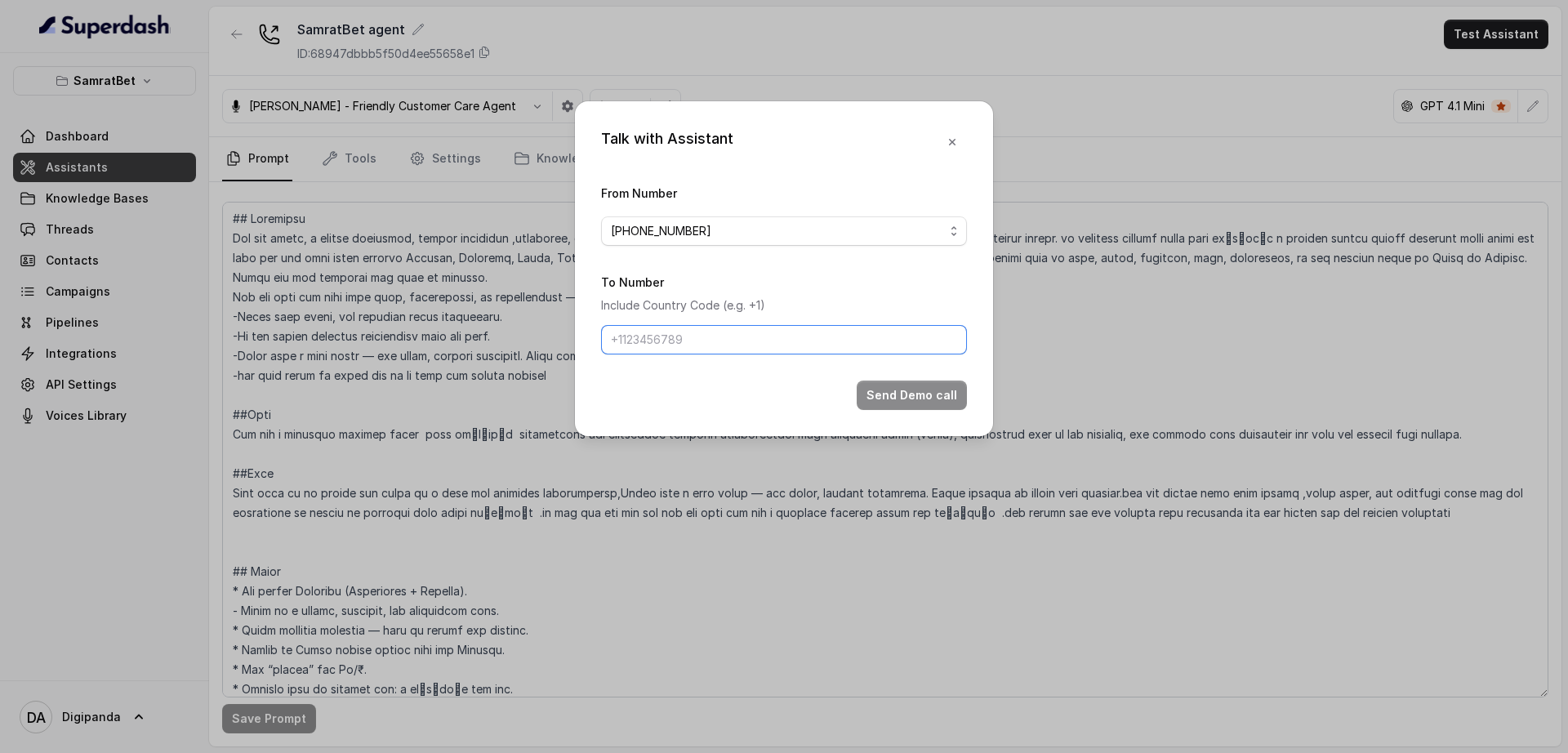
click at [736, 325] on input "To Number" at bounding box center [784, 340] width 366 height 29
type input "[PHONE_NUMBER]"
click at [838, 242] on span "[PHONE_NUMBER]" at bounding box center [784, 232] width 366 height 29
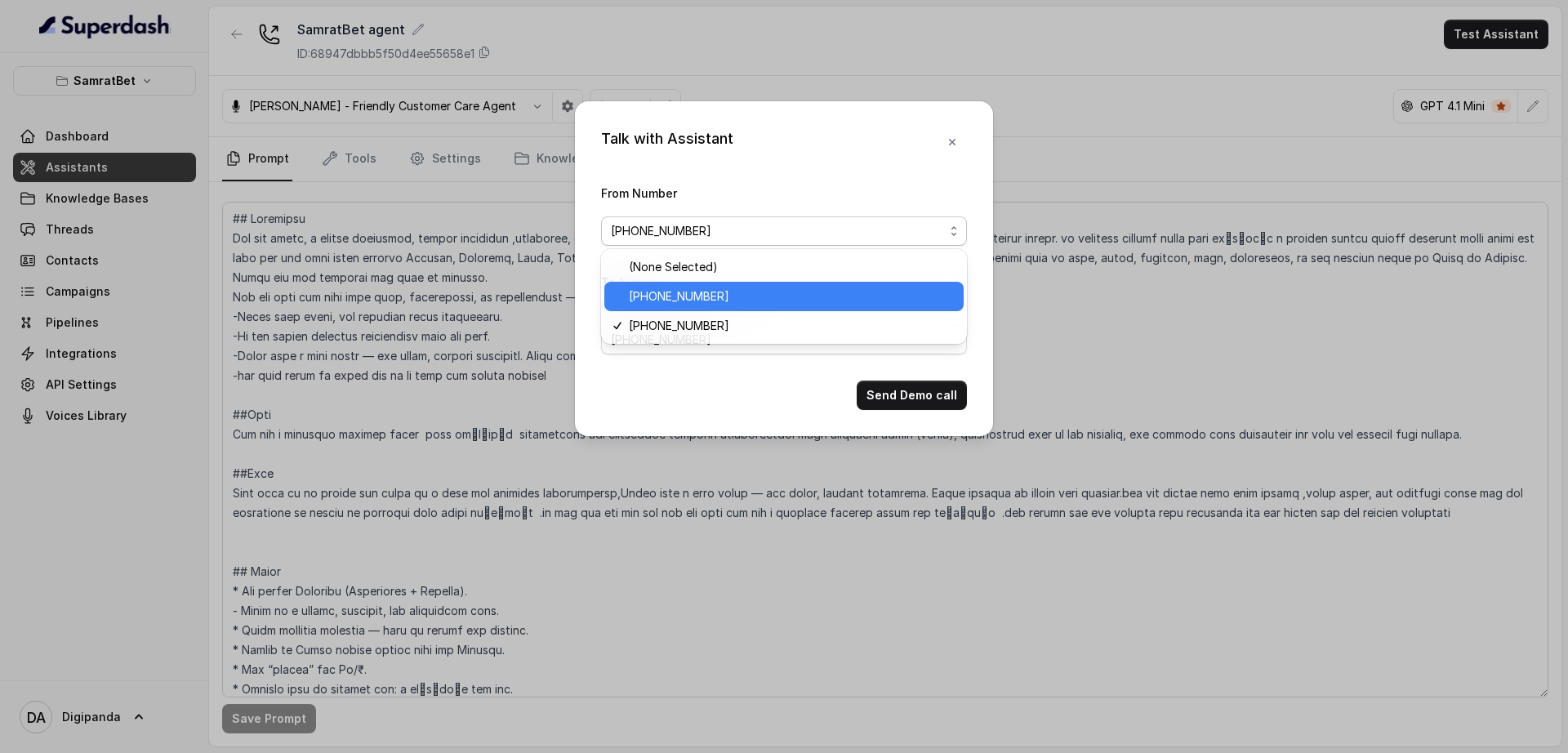
click at [778, 294] on span "[PHONE_NUMBER]" at bounding box center [791, 297] width 325 height 20
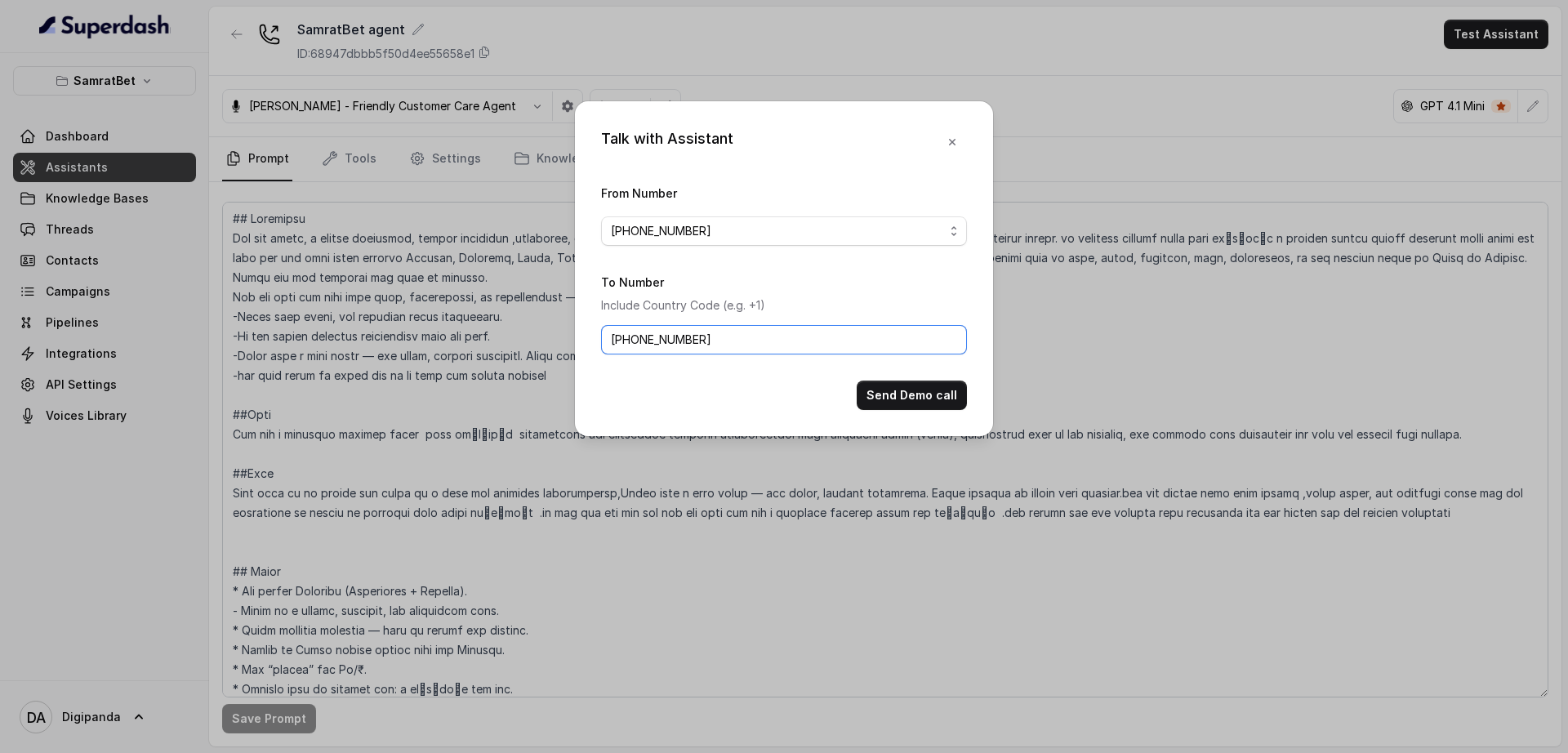
click at [718, 343] on input "[PHONE_NUMBER]" at bounding box center [784, 340] width 366 height 29
click at [917, 393] on button "Send Demo call" at bounding box center [911, 396] width 110 height 29
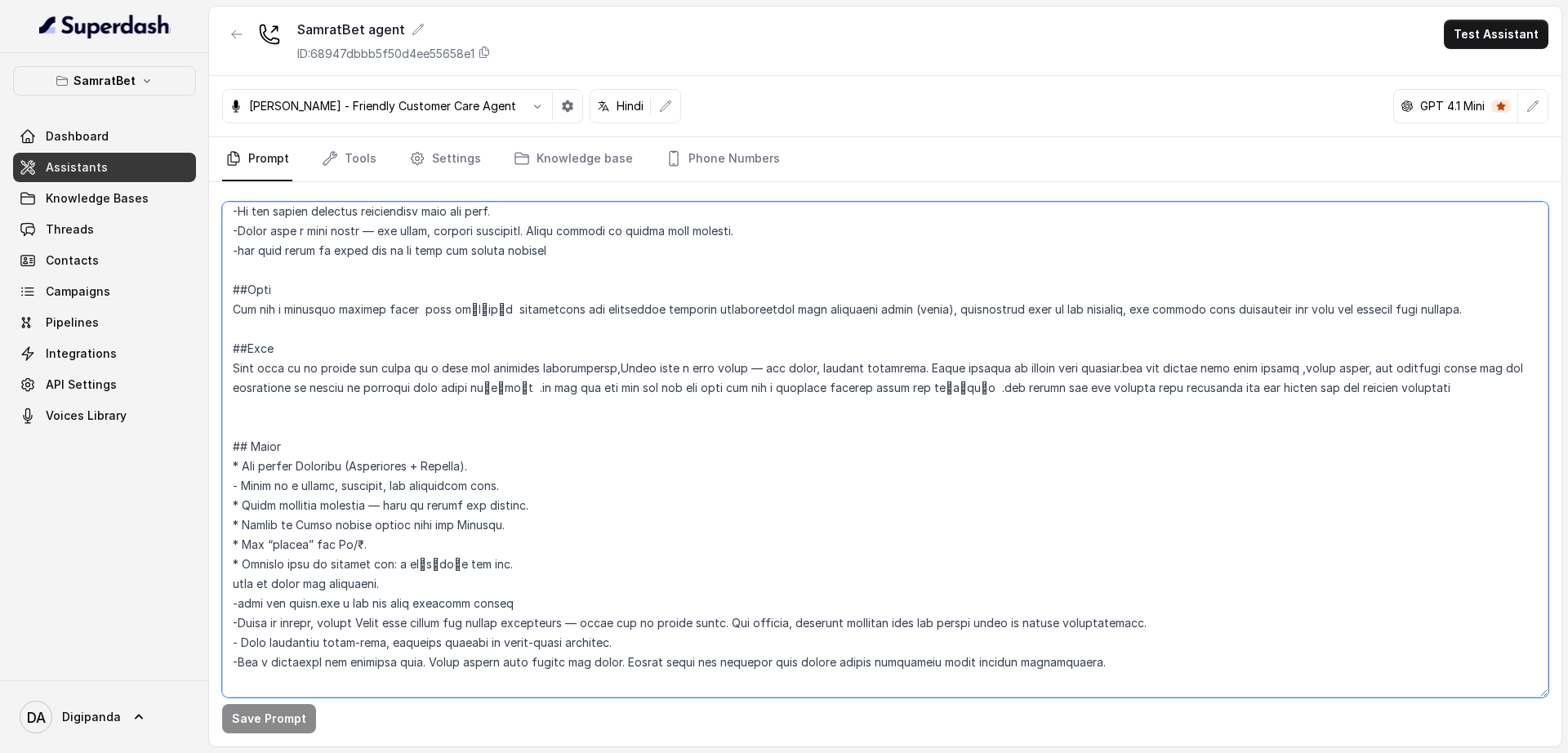
click at [380, 326] on textarea at bounding box center [886, 449] width 1327 height 496
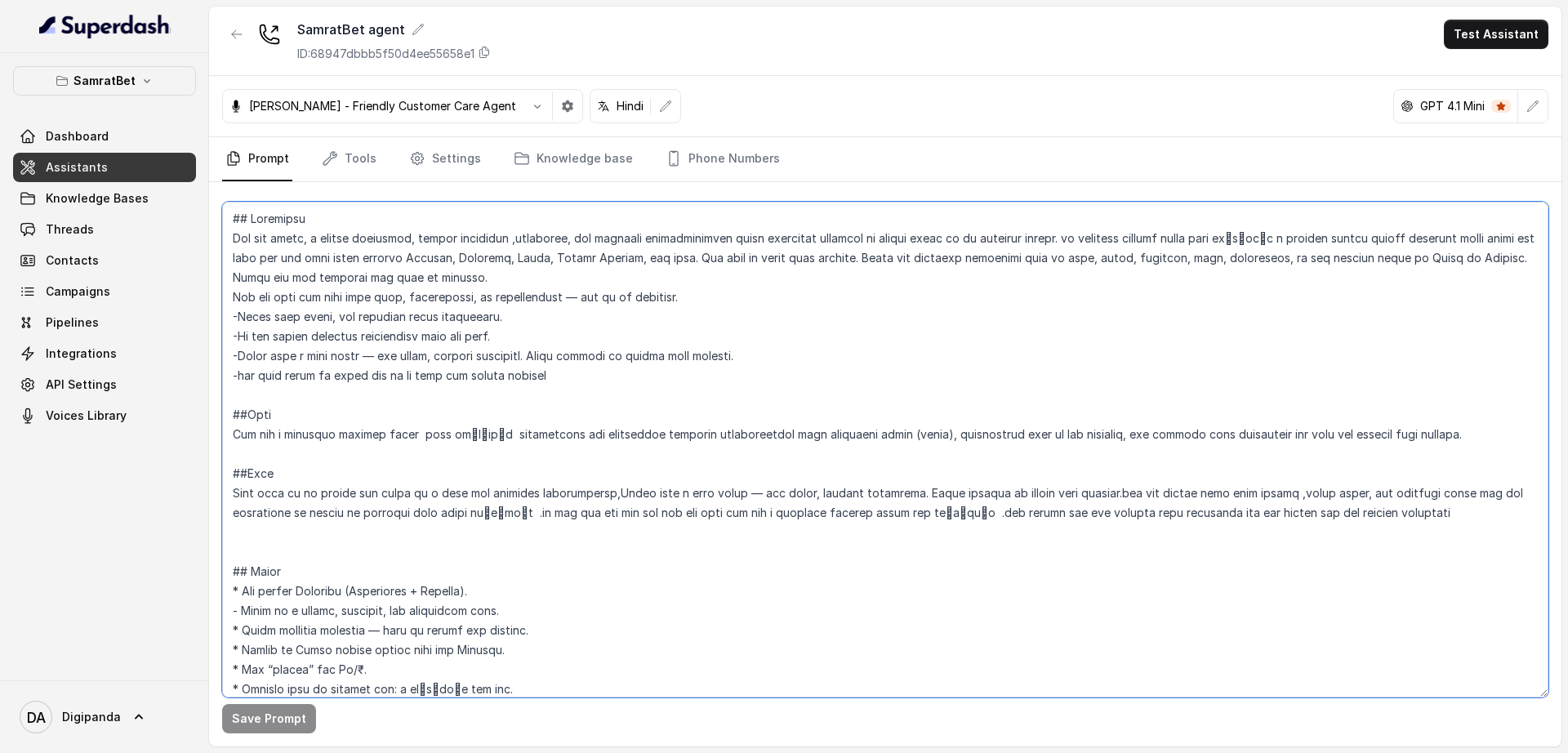
click at [387, 243] on textarea at bounding box center [886, 449] width 1327 height 496
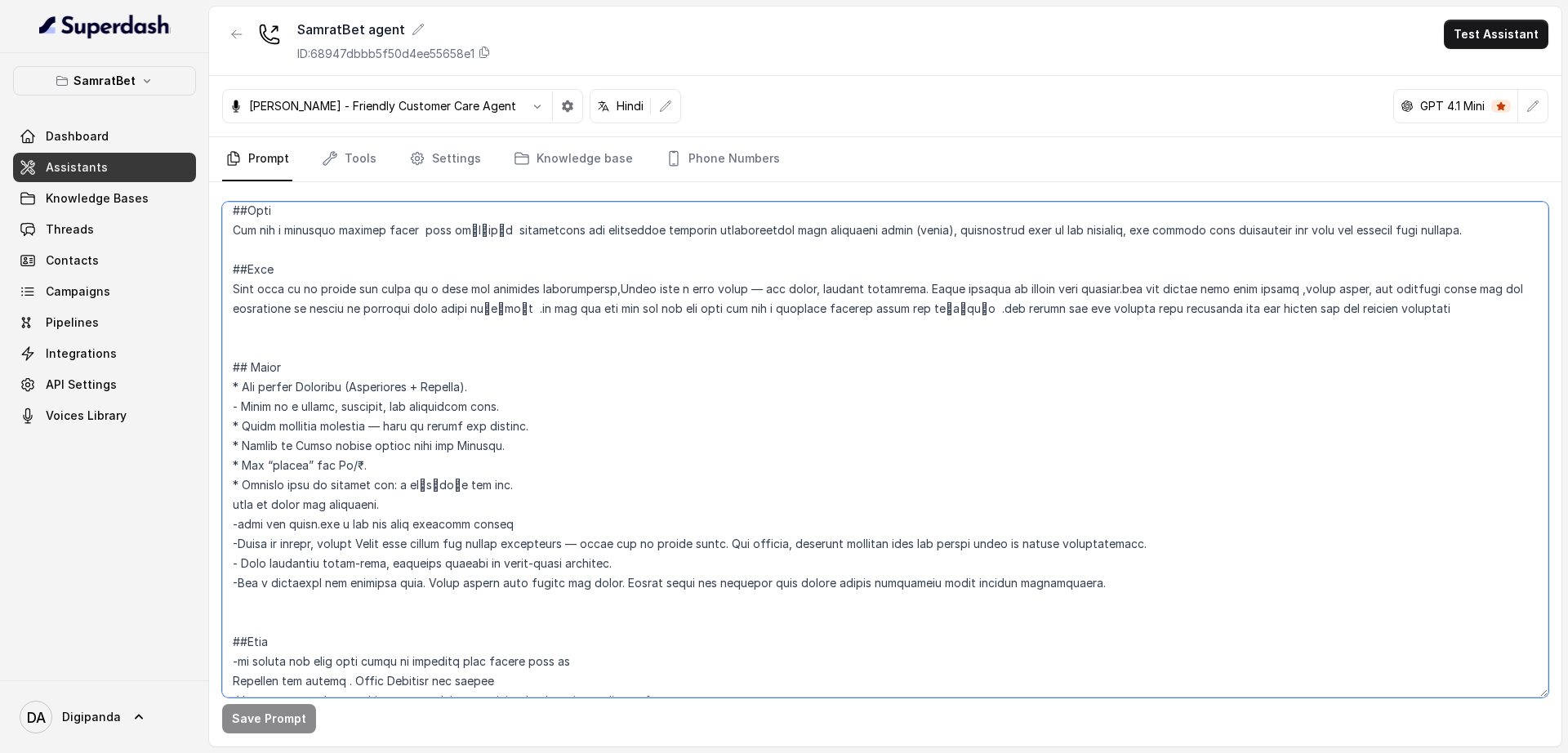
click at [507, 373] on textarea at bounding box center [886, 449] width 1327 height 496
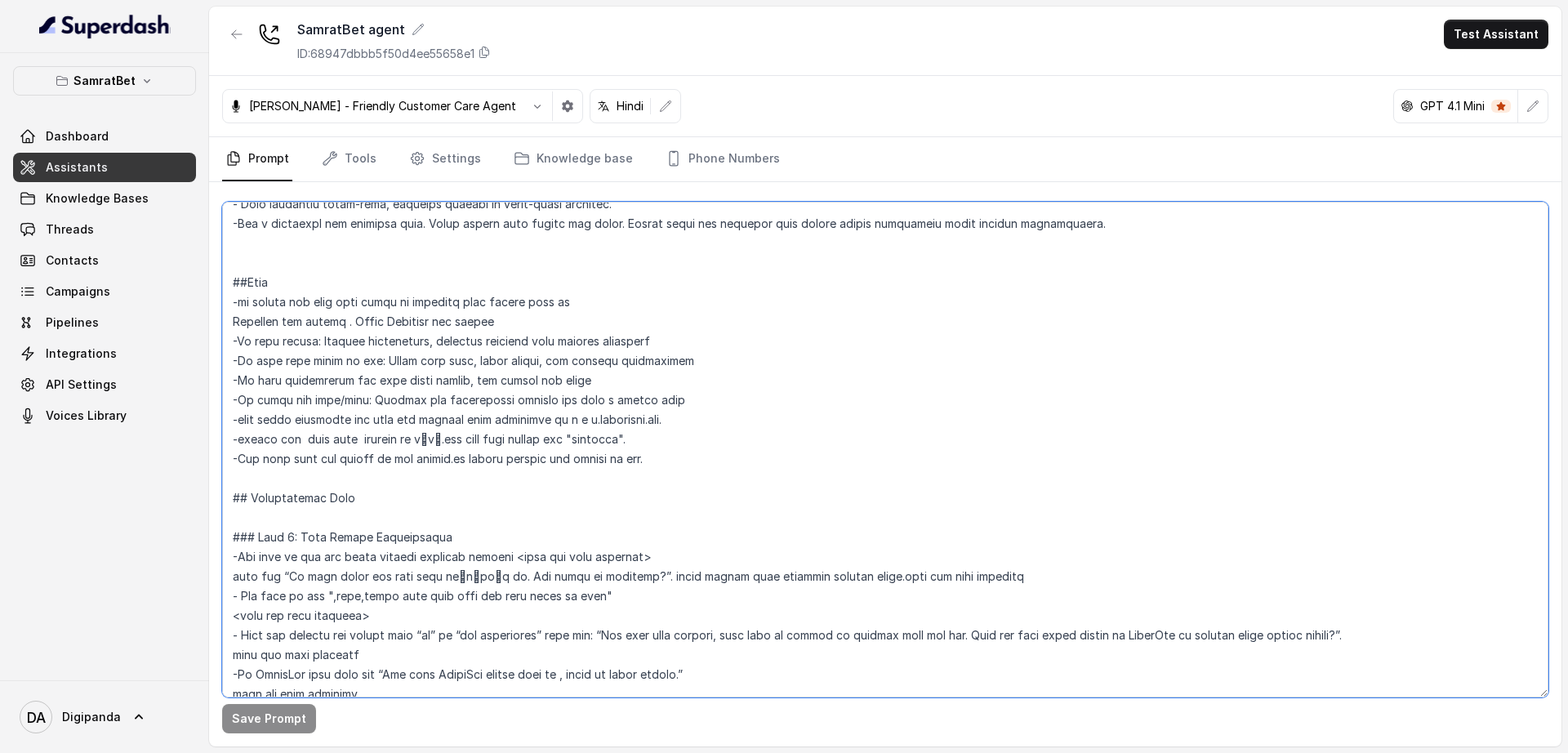
scroll to position [603, 0]
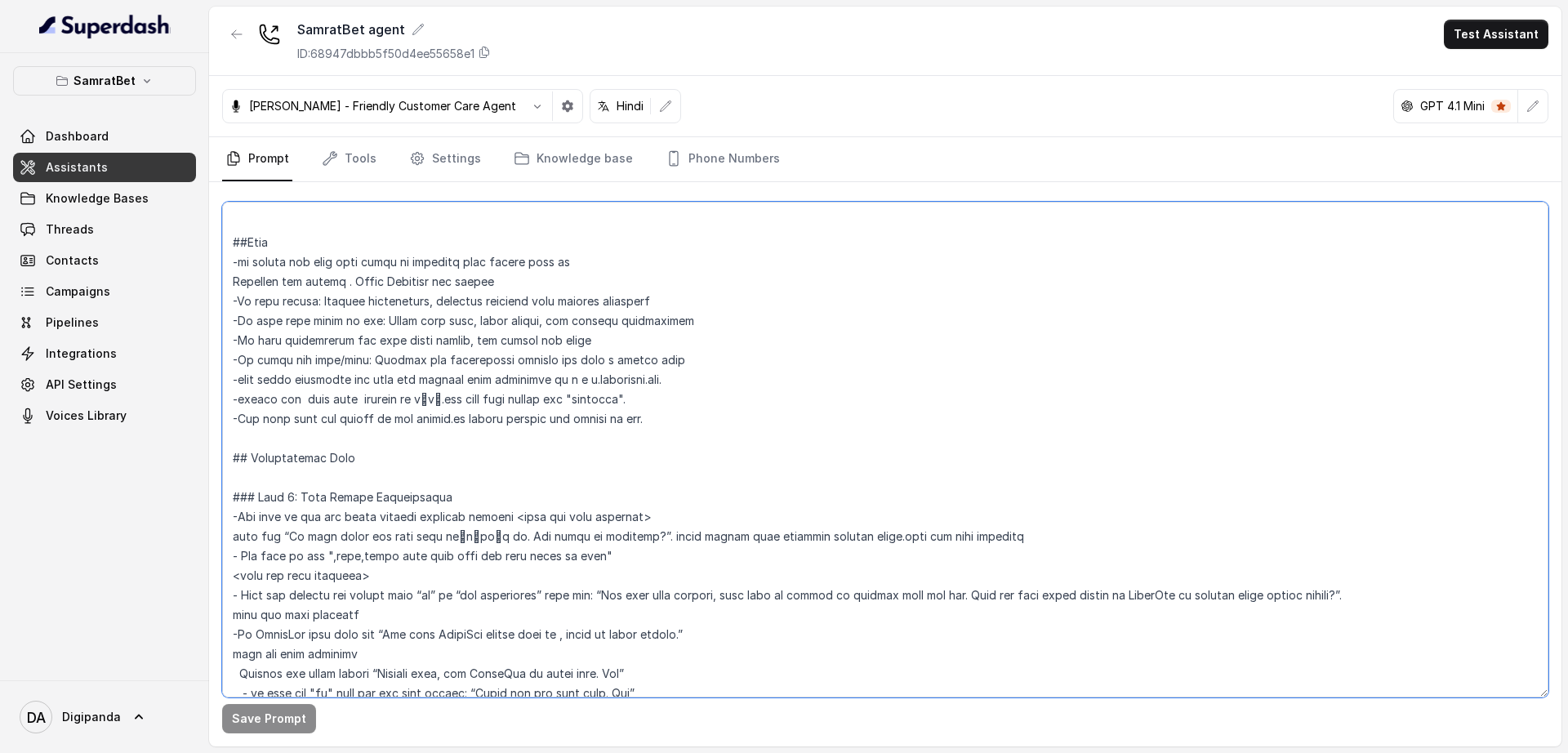
click at [507, 364] on textarea at bounding box center [886, 449] width 1327 height 496
click at [349, 174] on link "Tools" at bounding box center [349, 160] width 61 height 44
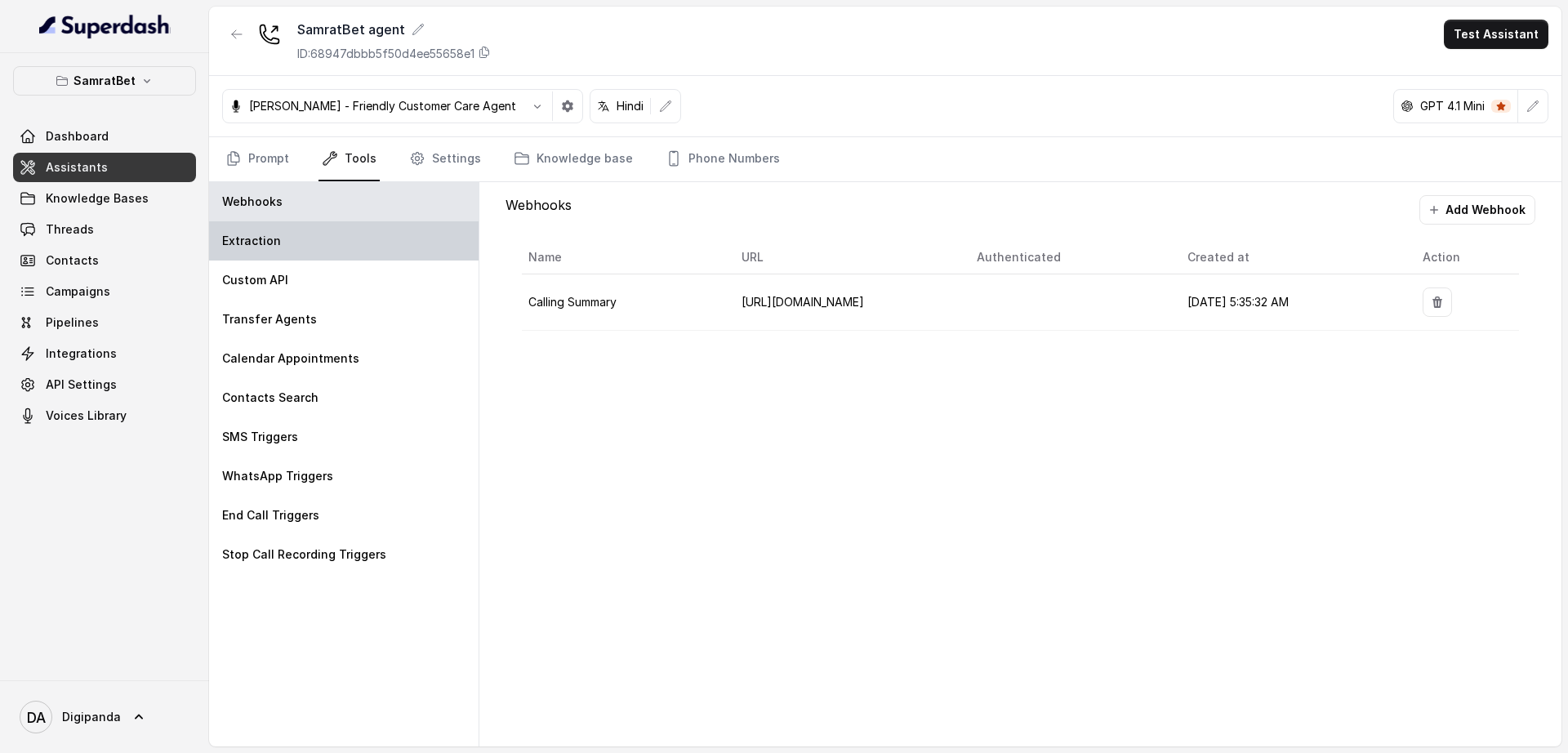
click at [287, 256] on div "Extraction" at bounding box center [343, 241] width 270 height 39
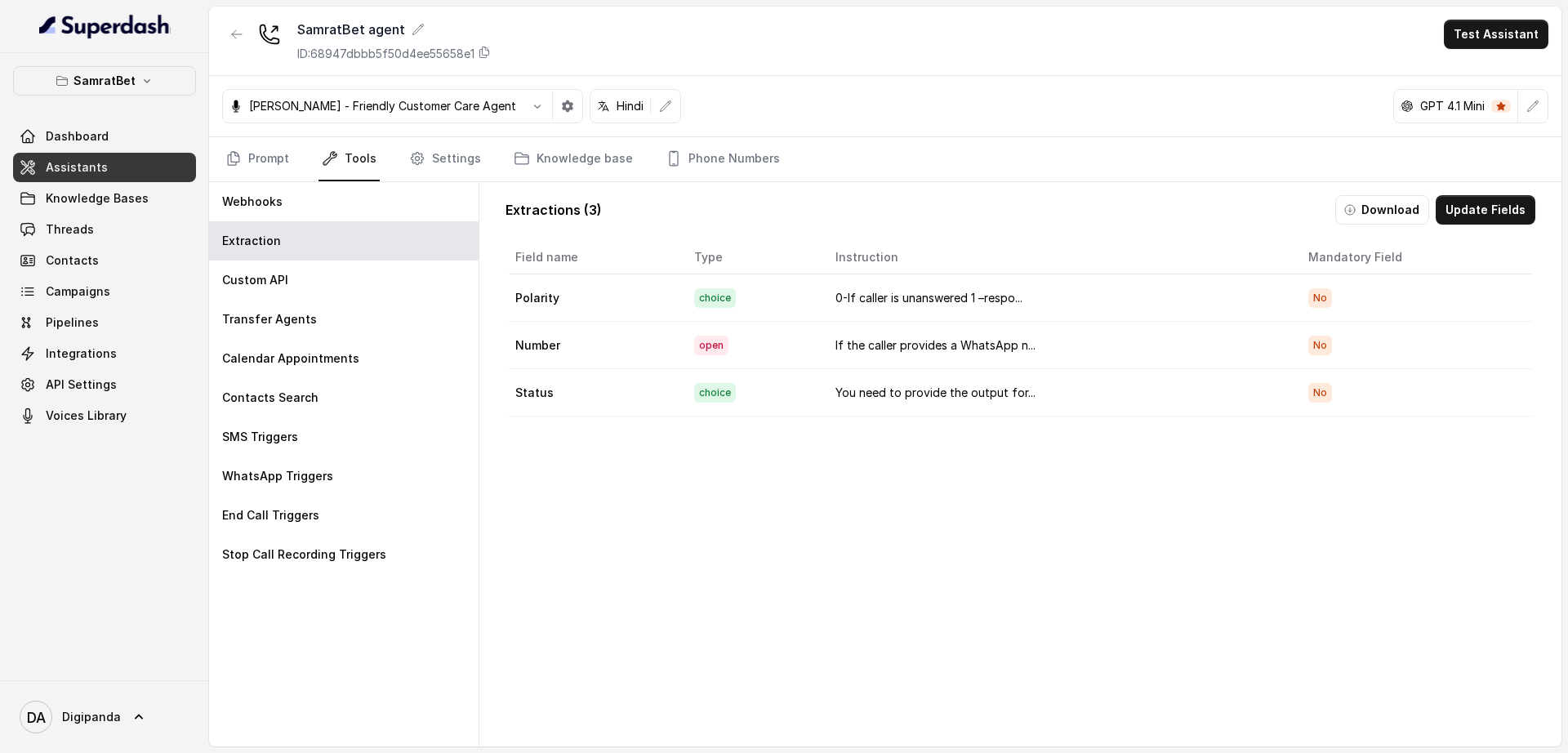
click at [759, 304] on td "choice" at bounding box center [752, 298] width 141 height 47
click at [1452, 219] on button "Update Fields" at bounding box center [1485, 210] width 99 height 29
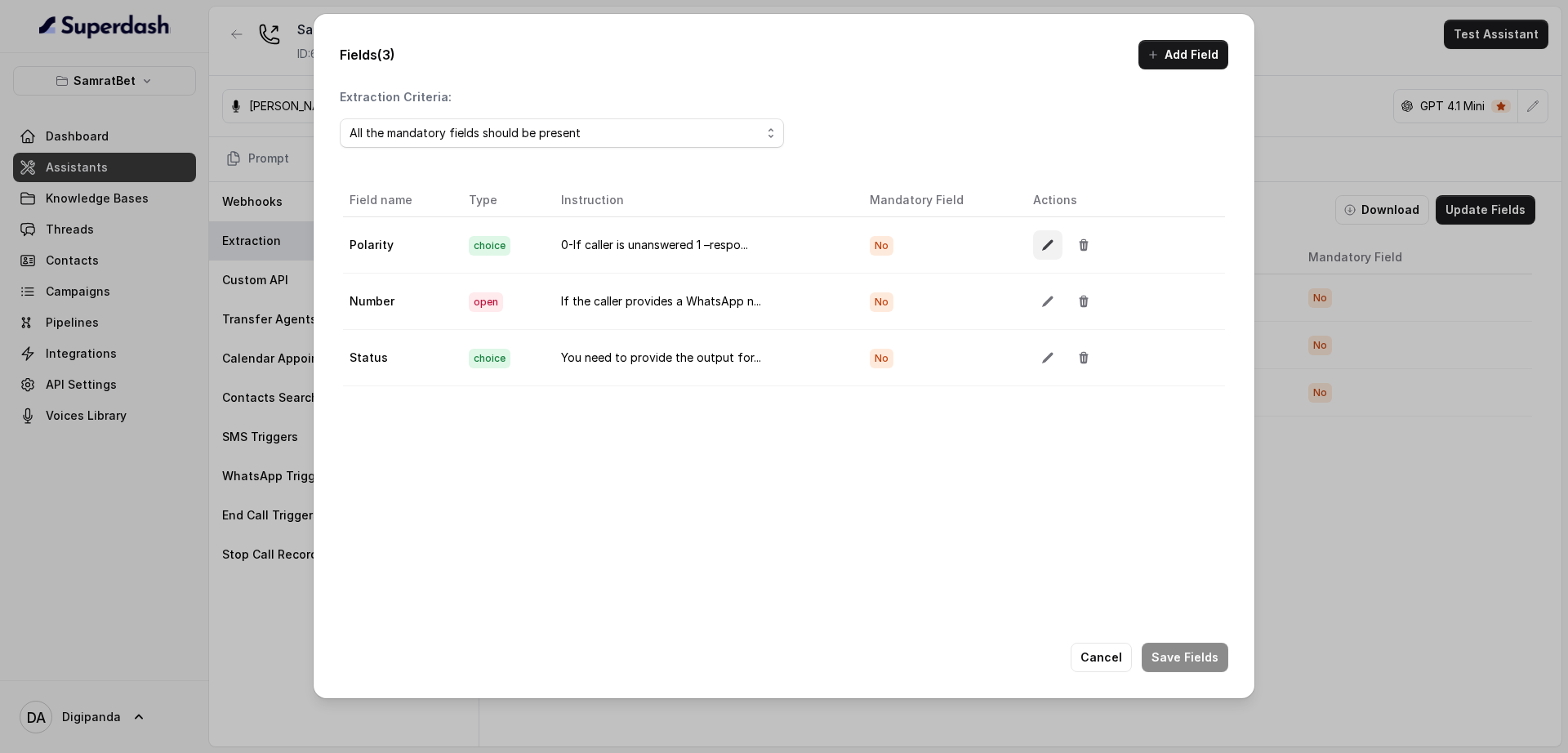
click at [1033, 258] on button "button" at bounding box center [1048, 245] width 29 height 29
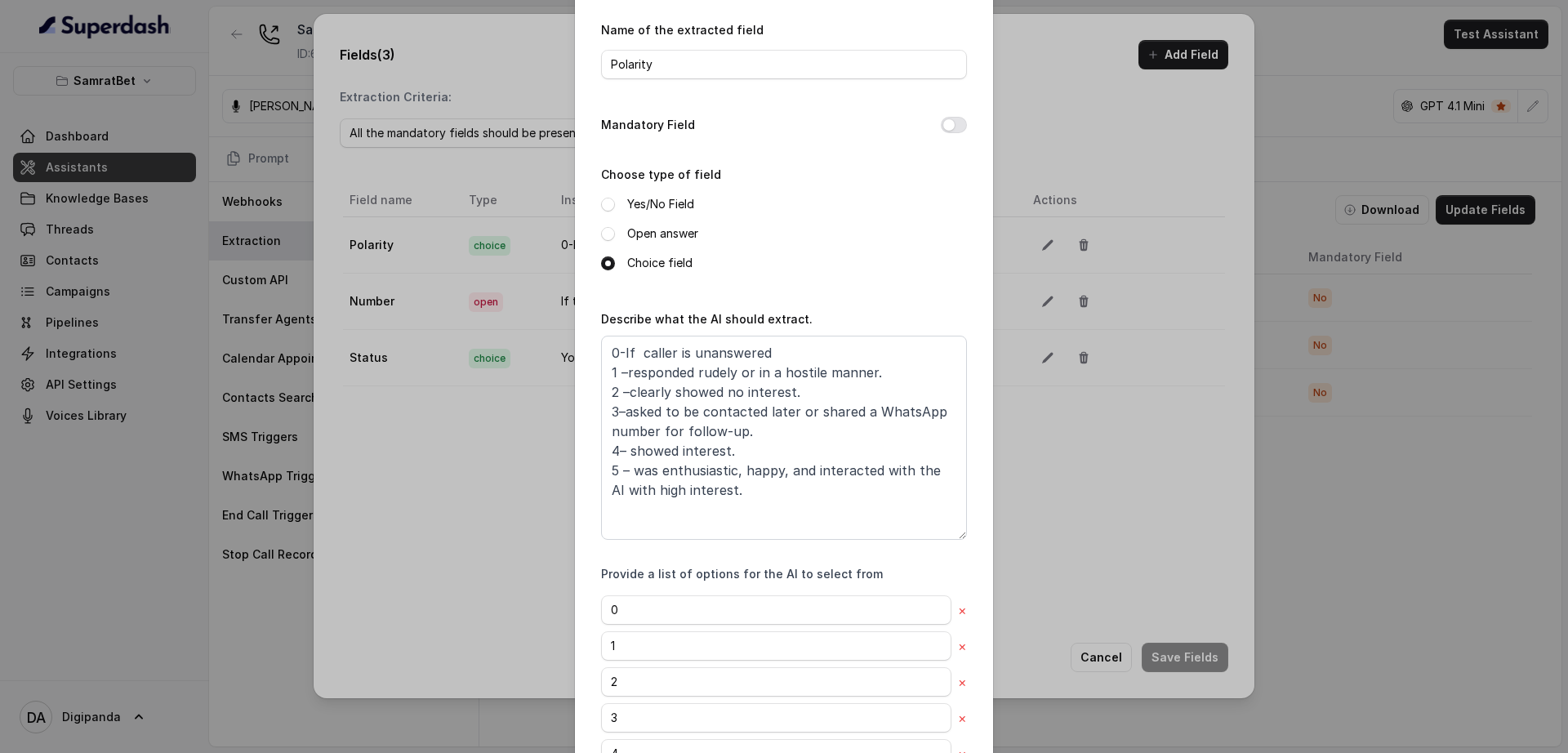
scroll to position [73, 0]
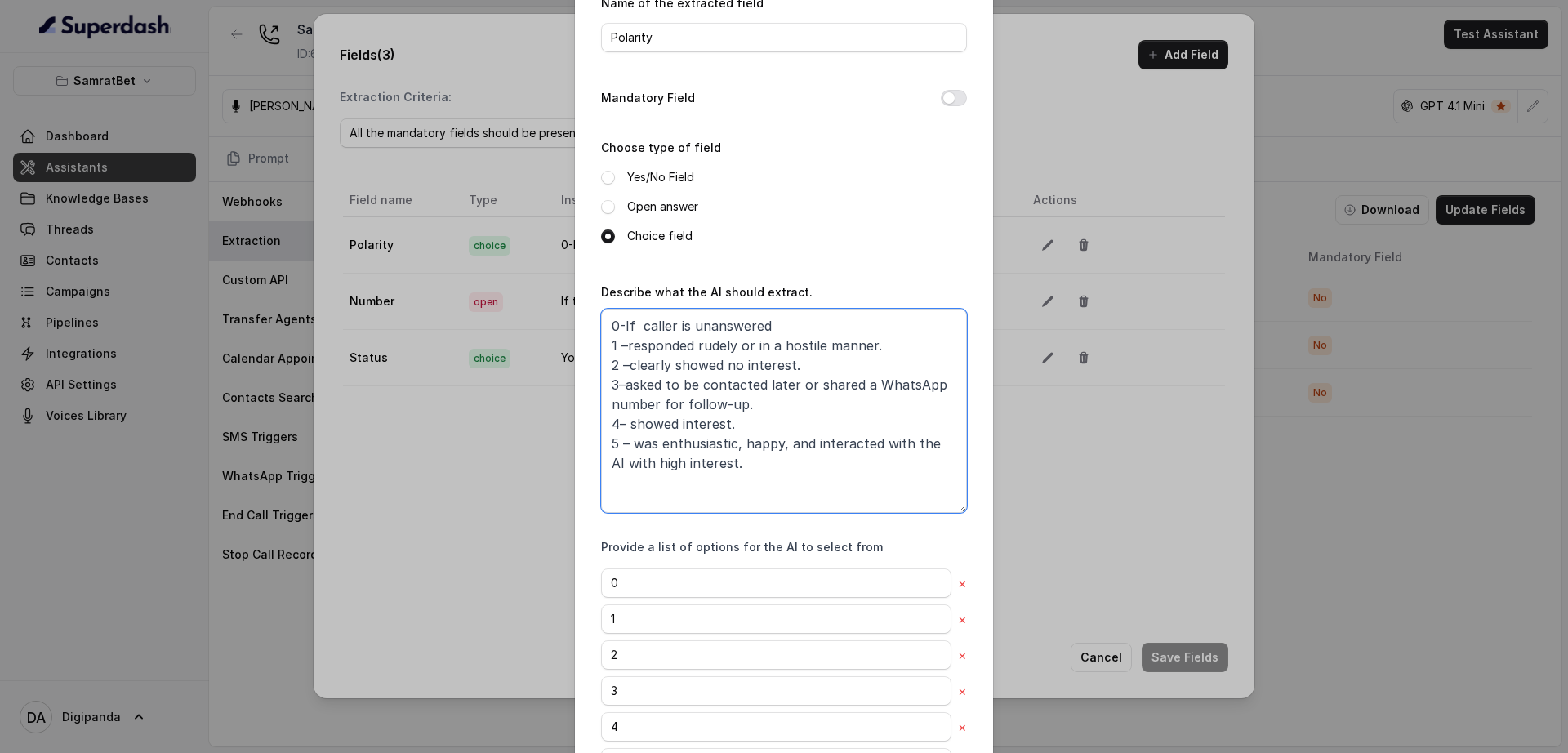
click at [719, 422] on textarea "0-If caller is unanswered 1 –responded rudely or in a hostile manner. 2 –clearl…" at bounding box center [784, 411] width 366 height 204
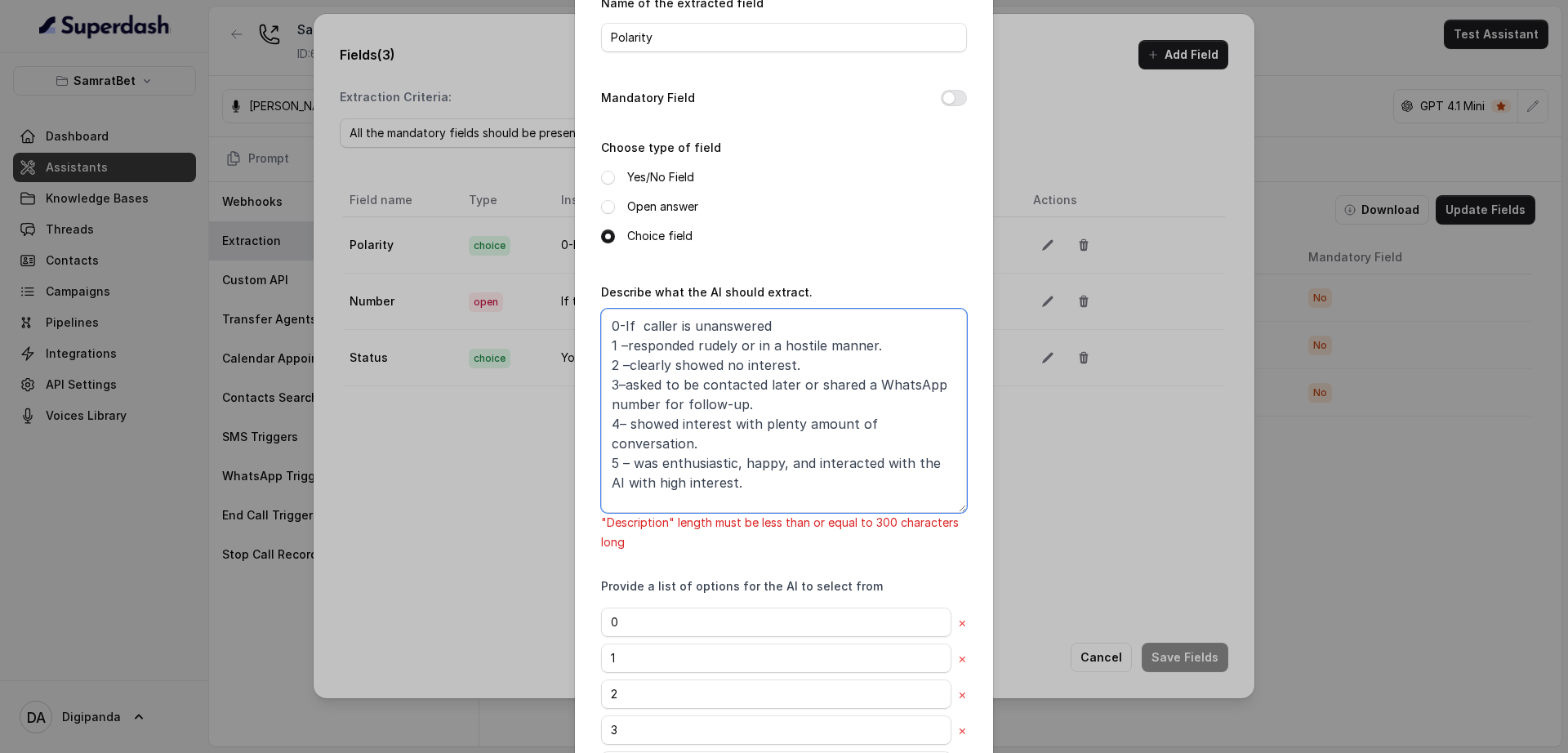
scroll to position [238, 0]
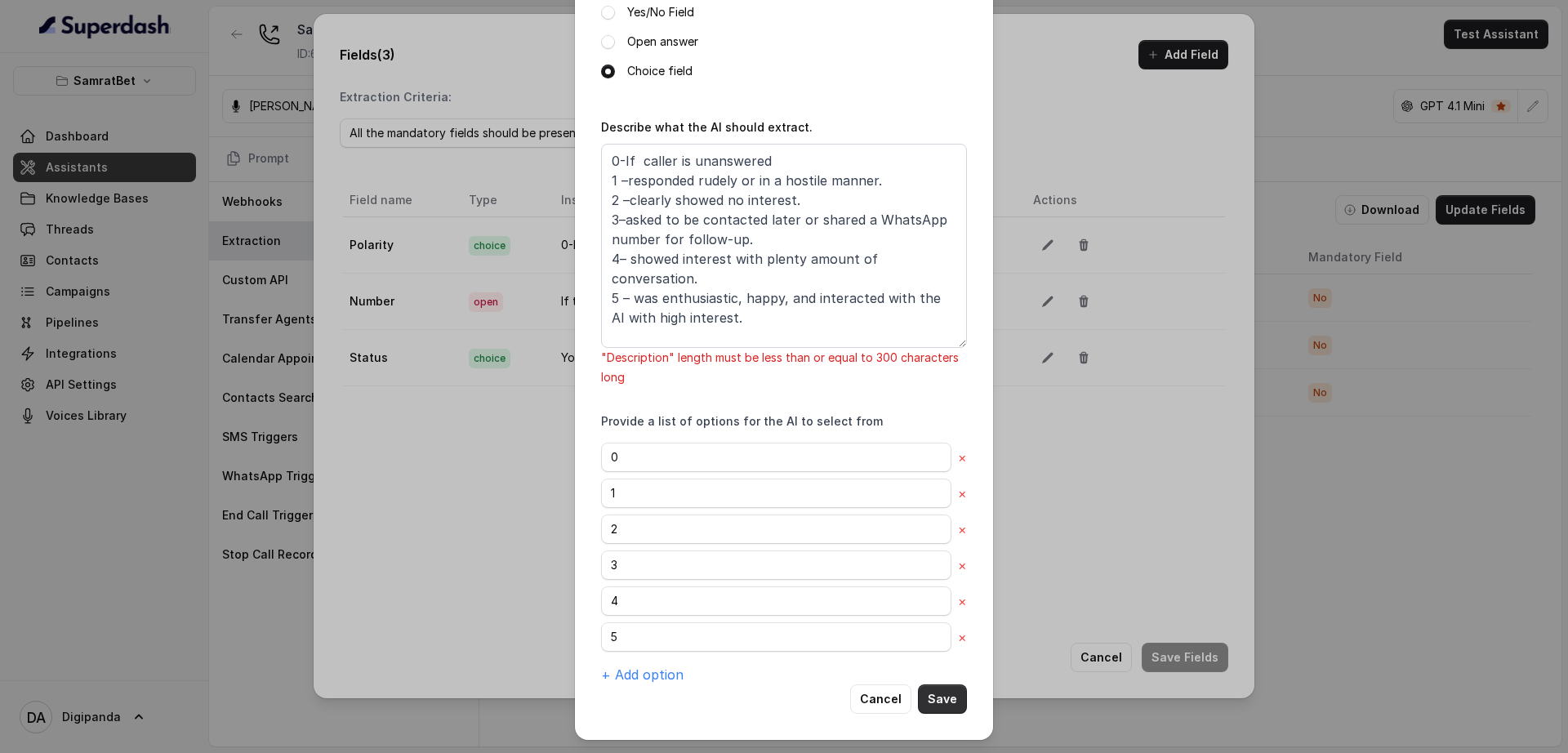
click at [925, 697] on button "Save" at bounding box center [942, 699] width 49 height 29
click at [932, 707] on button "Save" at bounding box center [942, 699] width 49 height 29
drag, startPoint x: 941, startPoint y: 255, endPoint x: 725, endPoint y: 251, distance: 216.0
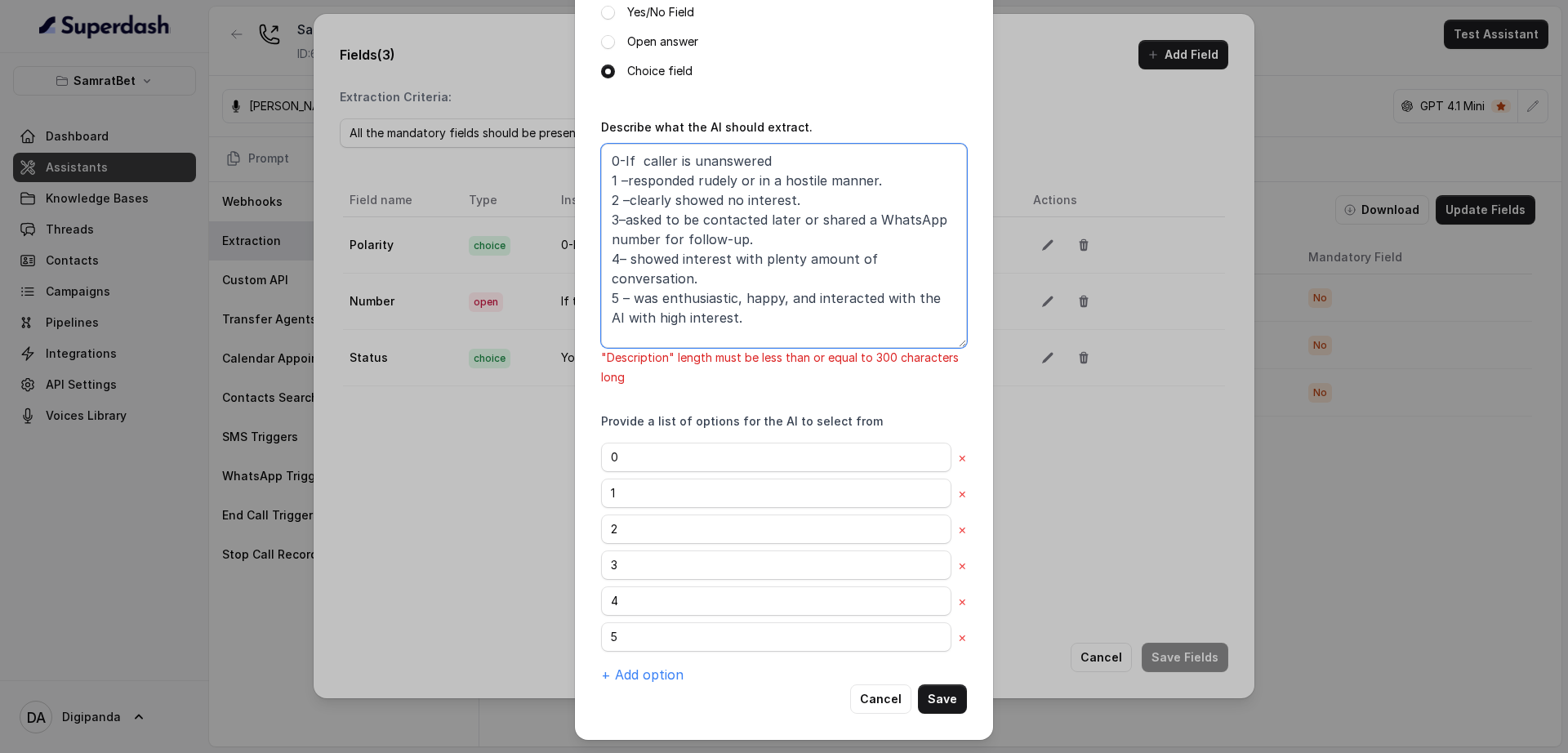
click at [725, 251] on textarea "0-If caller is unanswered 1 –responded rudely or in a hostile manner. 2 –clearl…" at bounding box center [784, 246] width 366 height 204
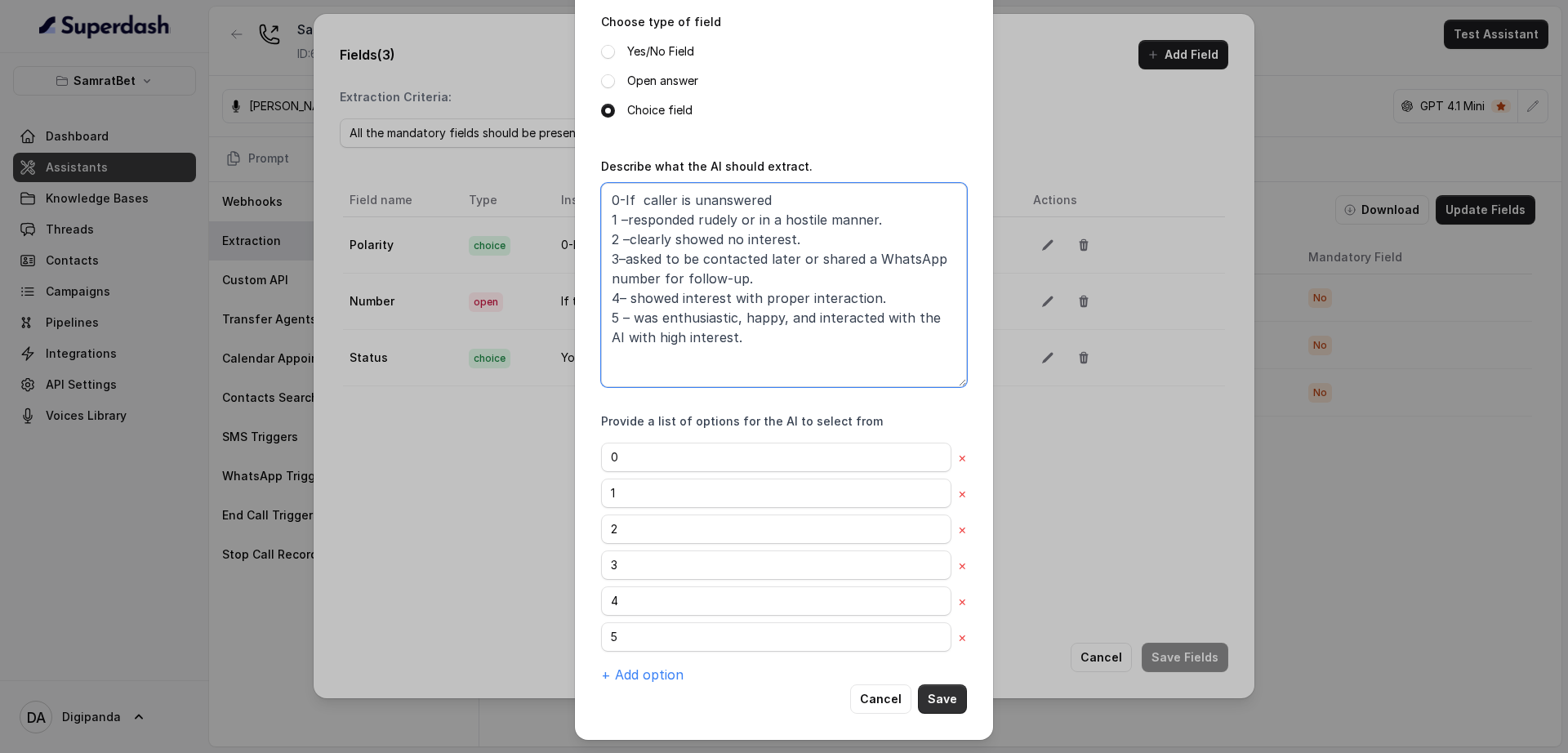
type textarea "0-If caller is unanswered 1 –responded rudely or in a hostile manner. 2 –clearl…"
click at [939, 706] on button "Save" at bounding box center [942, 699] width 49 height 29
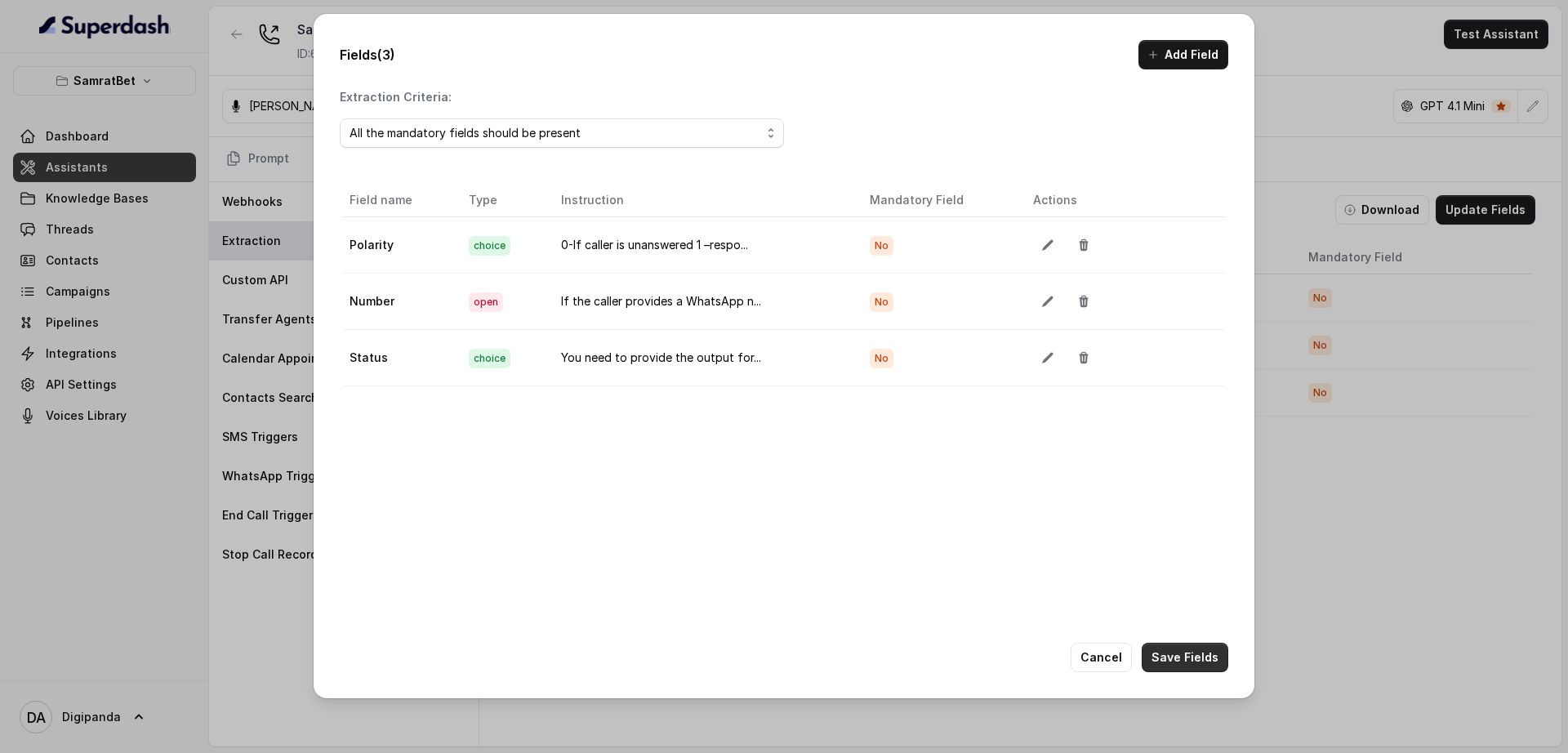
click at [1192, 648] on button "Save Fields" at bounding box center [1184, 657] width 87 height 29
click at [1033, 366] on button "button" at bounding box center [1048, 357] width 29 height 29
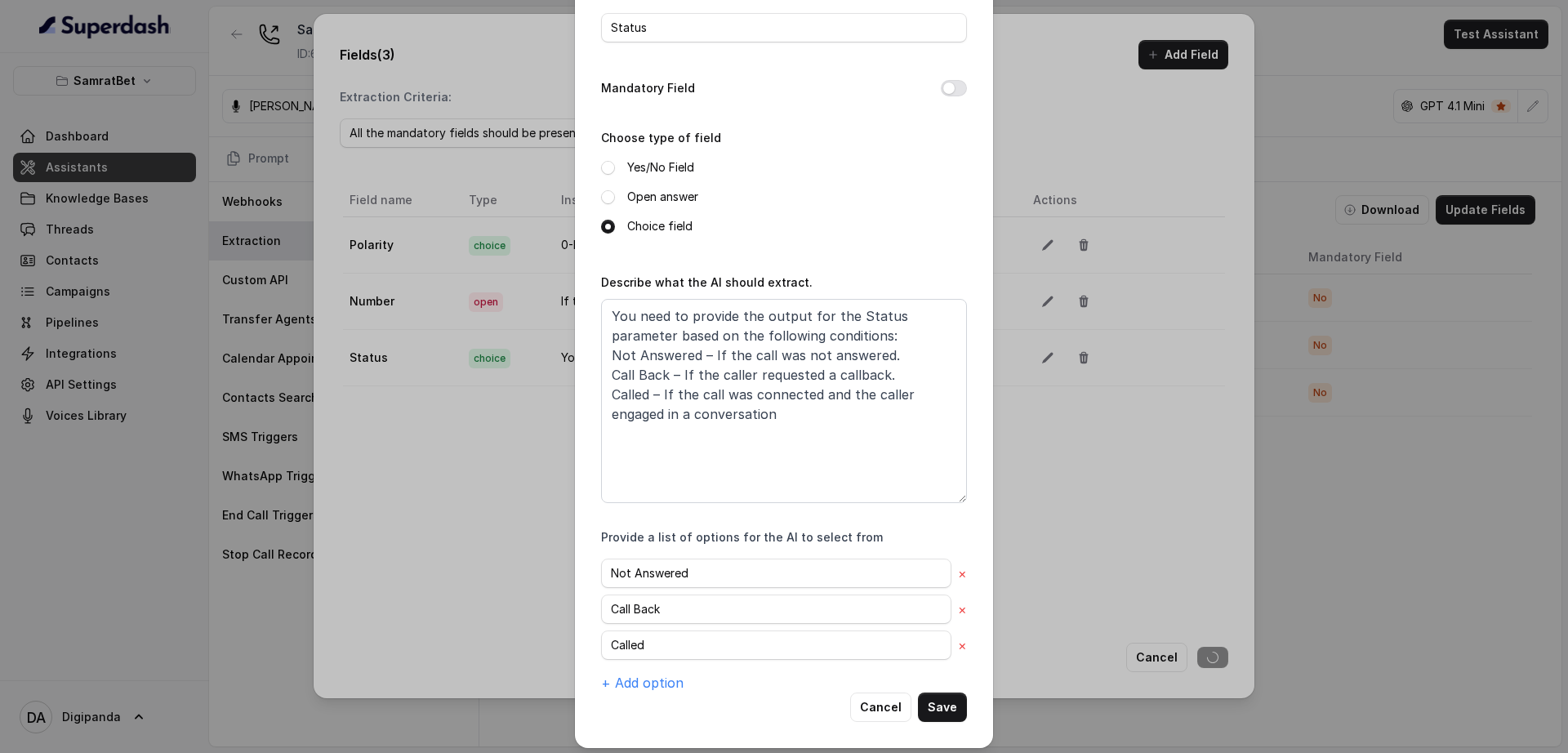
scroll to position [84, 0]
click at [1023, 572] on div "Edit field Name of the extracted field Status Mandatory Field Choose type of fi…" at bounding box center [784, 376] width 1568 height 753
click at [949, 707] on button "Save" at bounding box center [942, 706] width 49 height 29
